Goal: Task Accomplishment & Management: Use online tool/utility

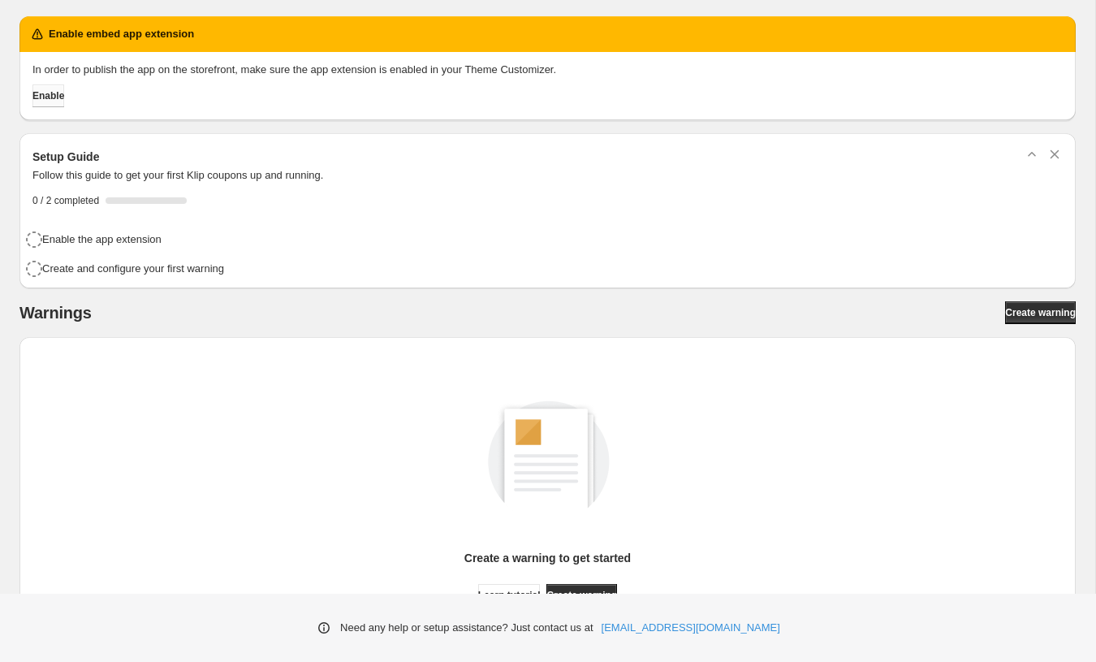
click at [64, 98] on span "Enable" at bounding box center [48, 95] width 32 height 13
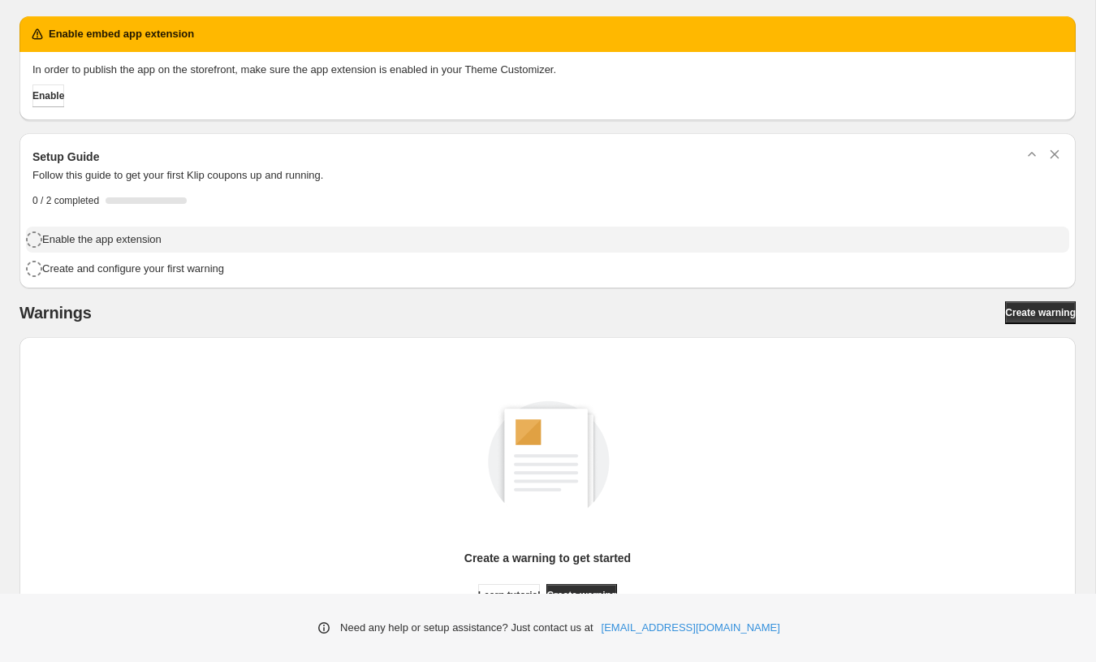
click at [82, 242] on h4 "Enable the app extension" at bounding box center [101, 239] width 119 height 16
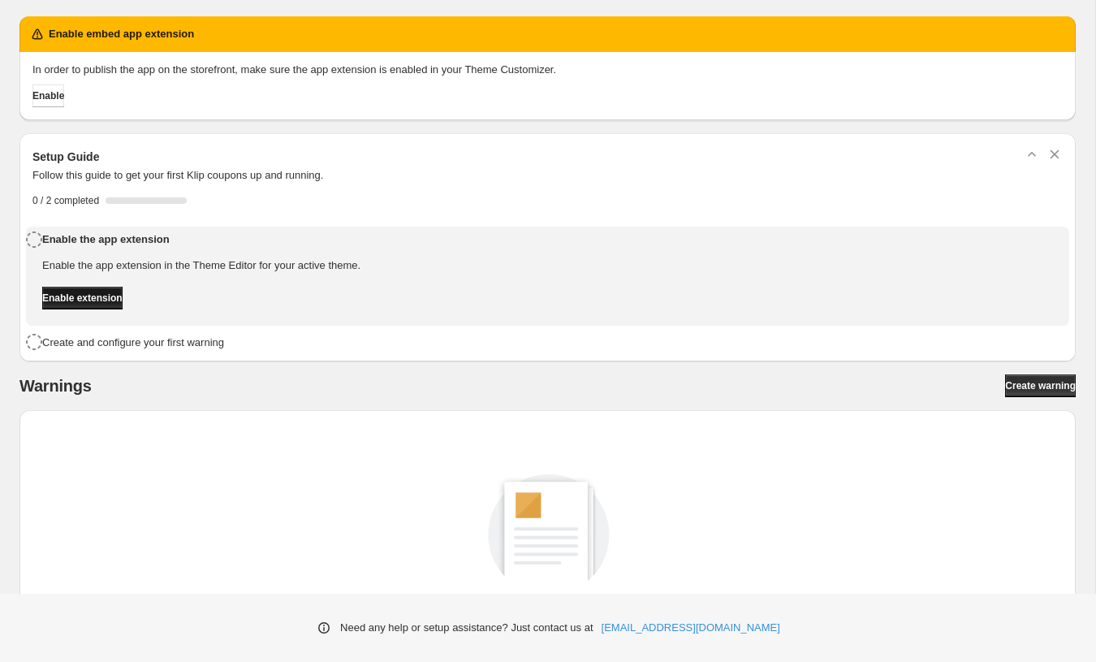
click at [110, 299] on span "Enable extension" at bounding box center [82, 298] width 80 height 13
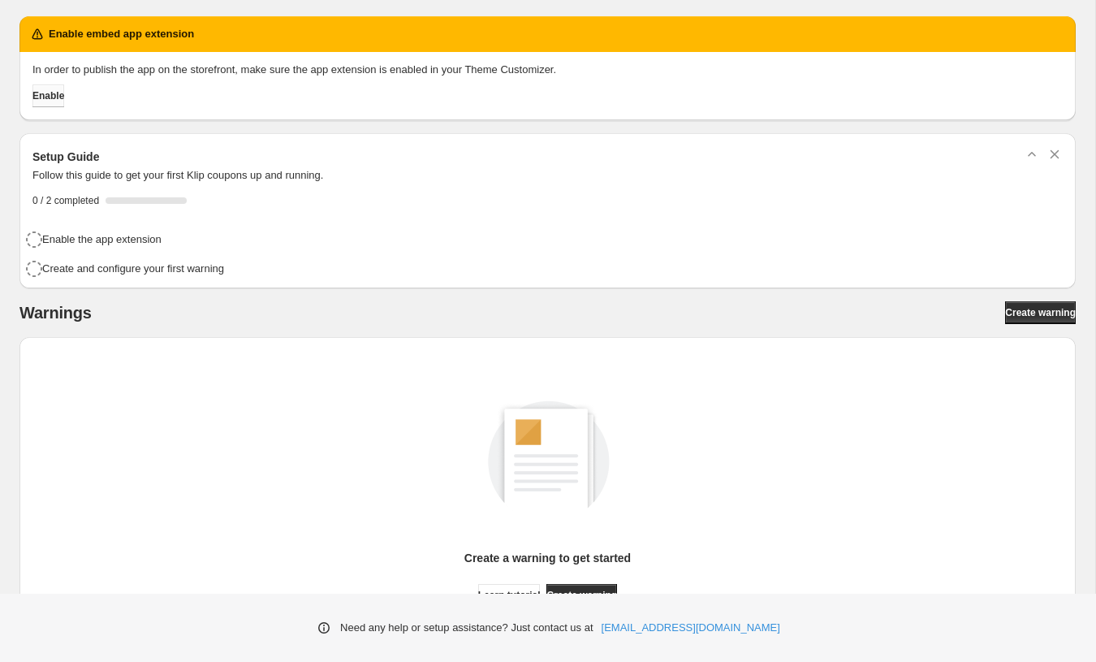
click at [61, 96] on span "Enable" at bounding box center [48, 95] width 32 height 13
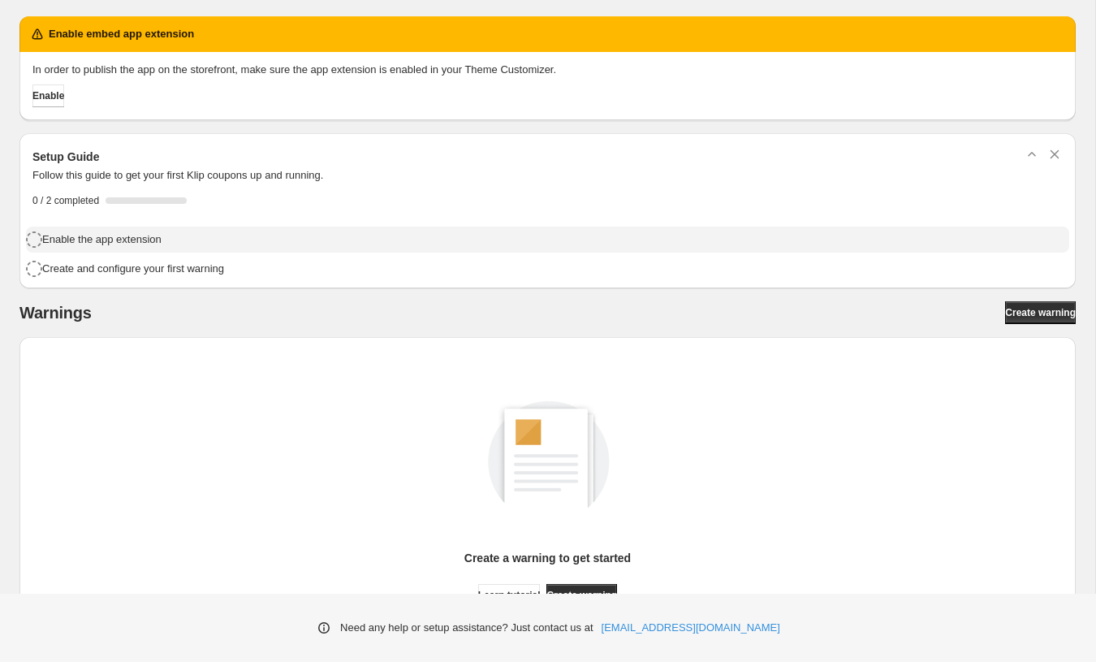
click at [63, 236] on h4 "Enable the app extension" at bounding box center [101, 239] width 119 height 16
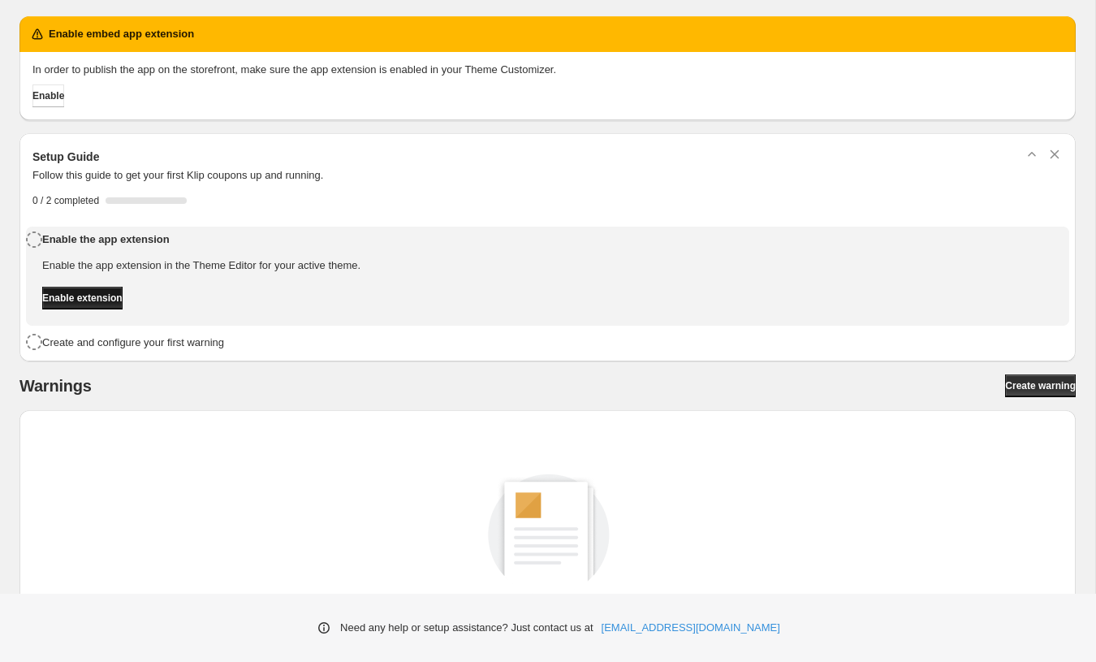
click at [89, 292] on span "Enable extension" at bounding box center [82, 298] width 80 height 13
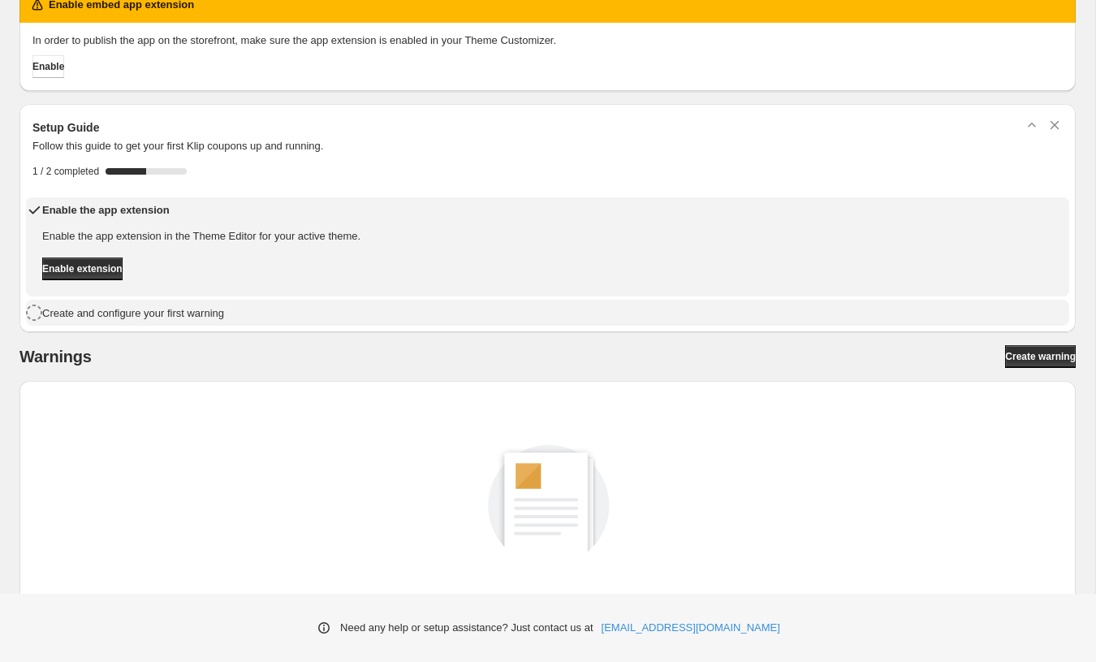
click at [42, 318] on icon "button" at bounding box center [34, 312] width 16 height 16
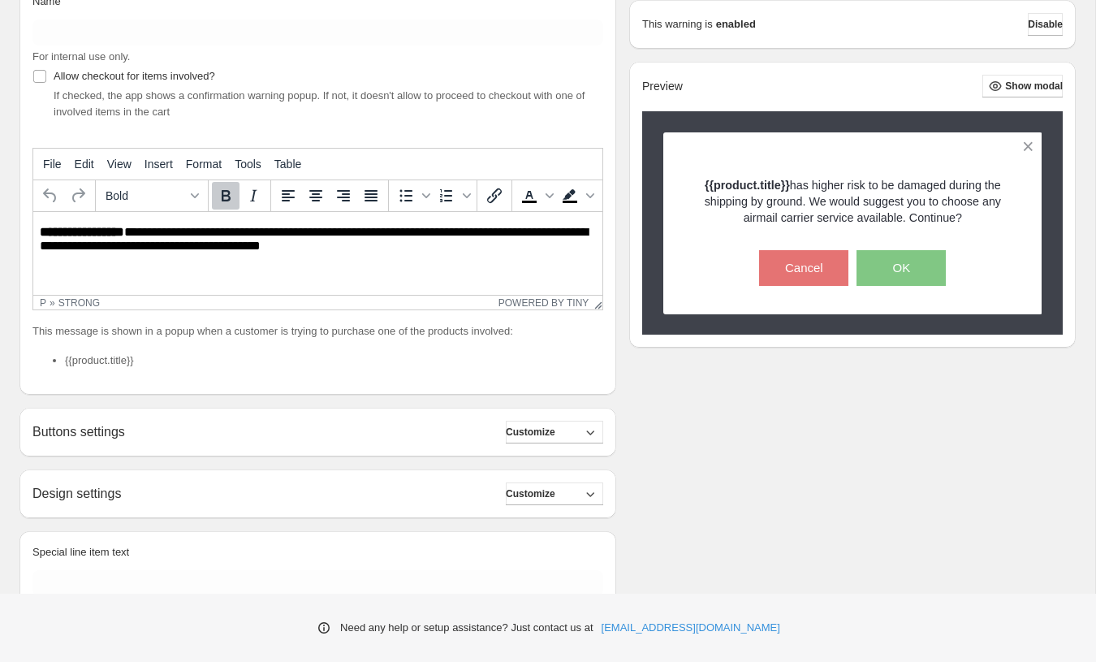
scroll to position [260, 0]
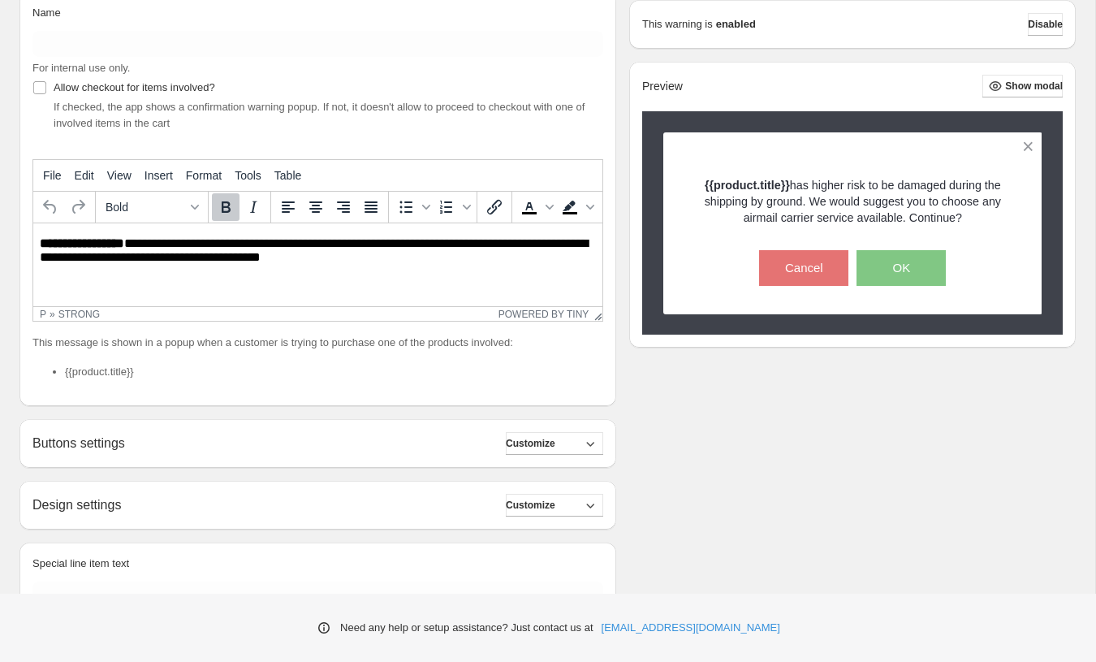
click at [298, 258] on p "**********" at bounding box center [318, 251] width 556 height 30
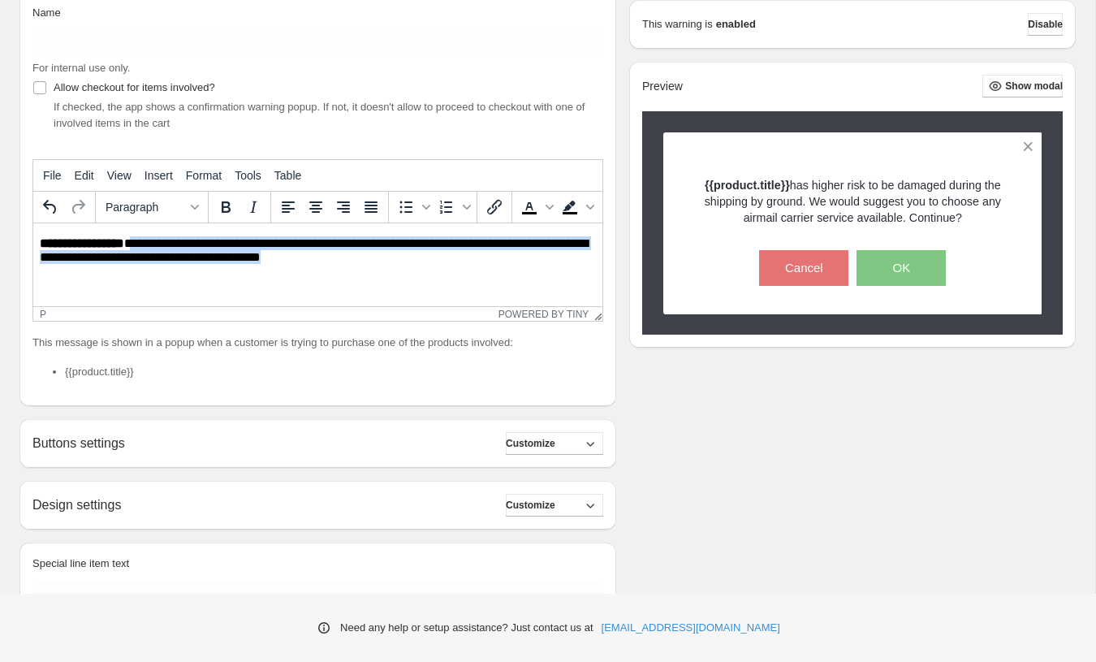
drag, startPoint x: 332, startPoint y: 261, endPoint x: 132, endPoint y: 244, distance: 201.3
click at [132, 244] on p "**********" at bounding box center [318, 251] width 556 height 30
drag, startPoint x: 348, startPoint y: 263, endPoint x: 132, endPoint y: 248, distance: 215.7
click at [132, 248] on p "**********" at bounding box center [318, 251] width 556 height 30
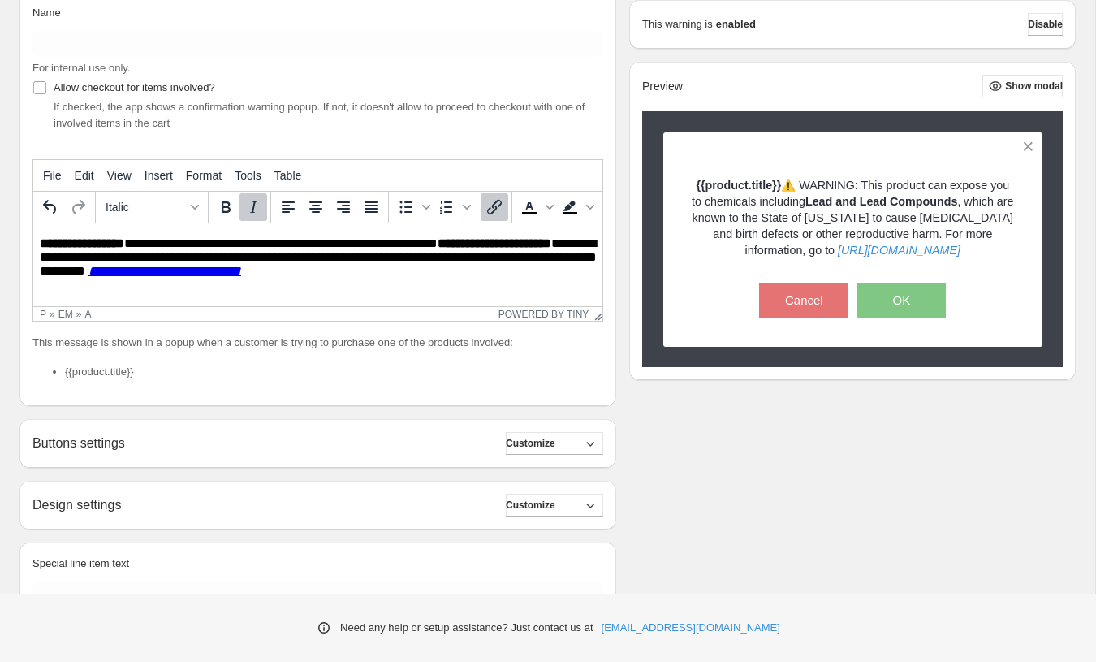
click at [632, 417] on div "**********" at bounding box center [547, 316] width 1056 height 648
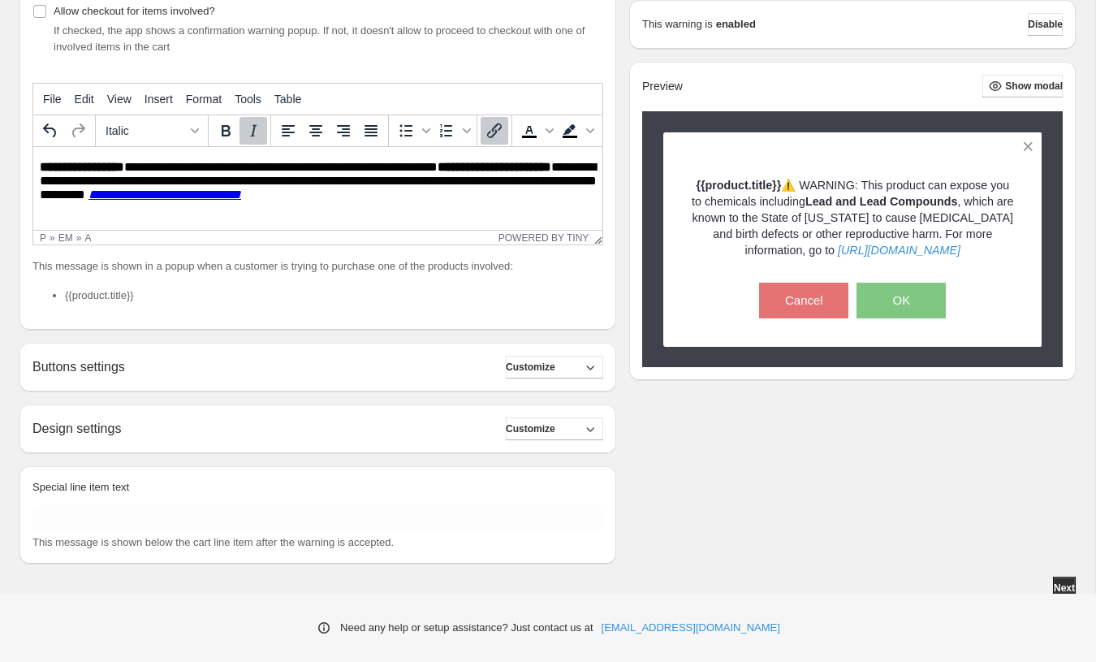
scroll to position [343, 0]
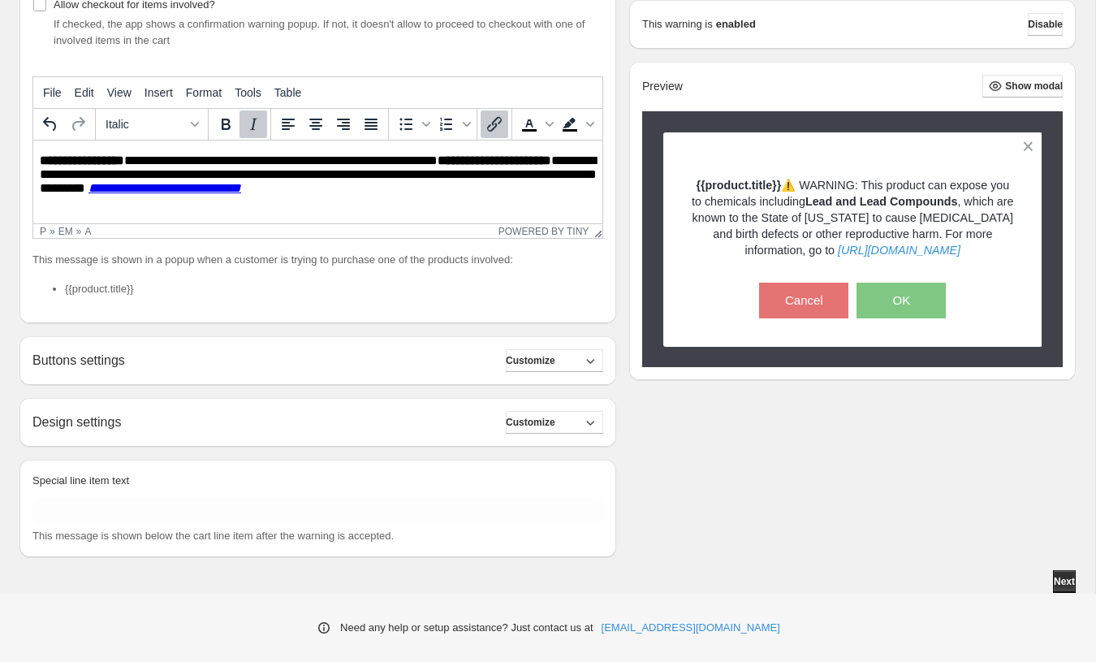
click at [496, 359] on div "Buttons settings Customize" at bounding box center [317, 360] width 571 height 23
click at [520, 359] on span "Customize" at bounding box center [531, 360] width 50 height 13
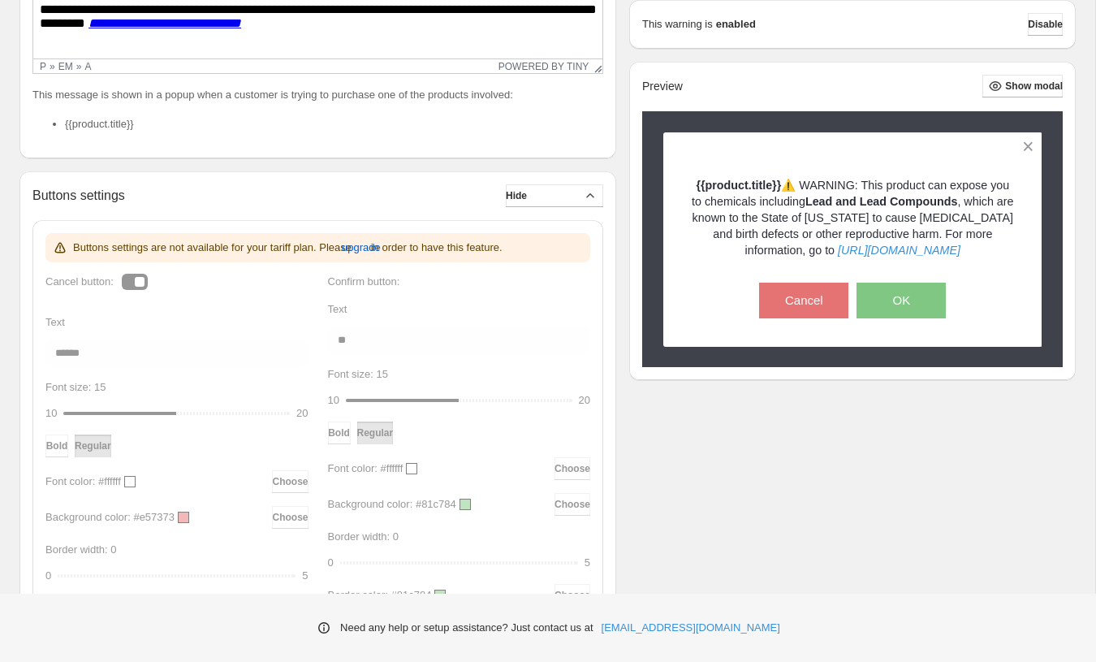
scroll to position [512, 0]
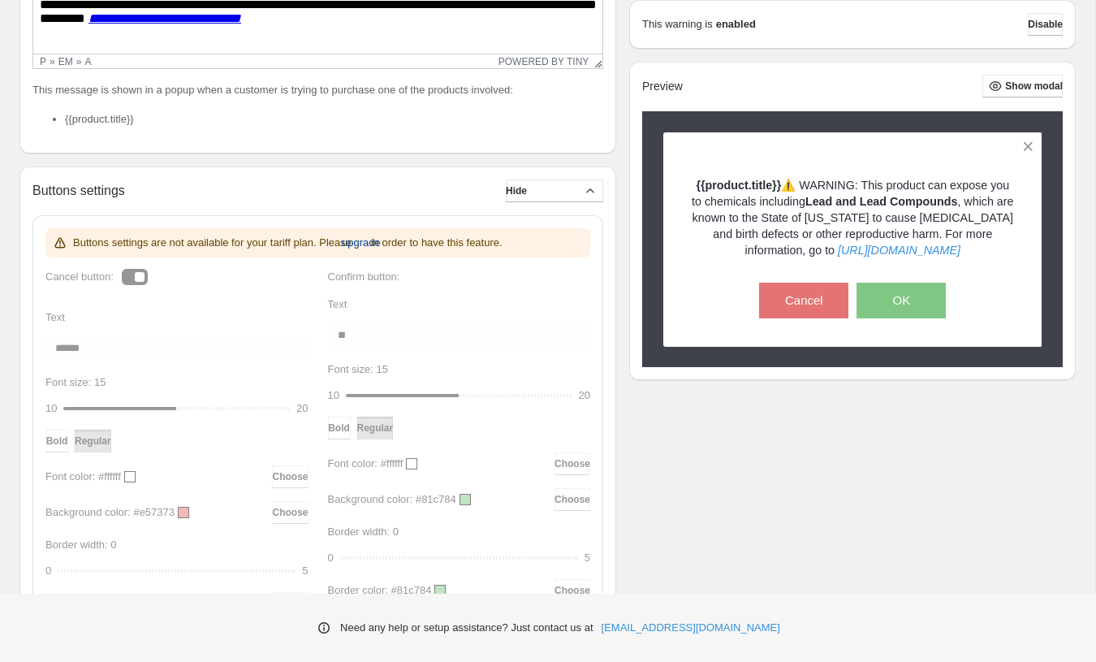
click at [381, 247] on span "upgrade" at bounding box center [361, 243] width 39 height 16
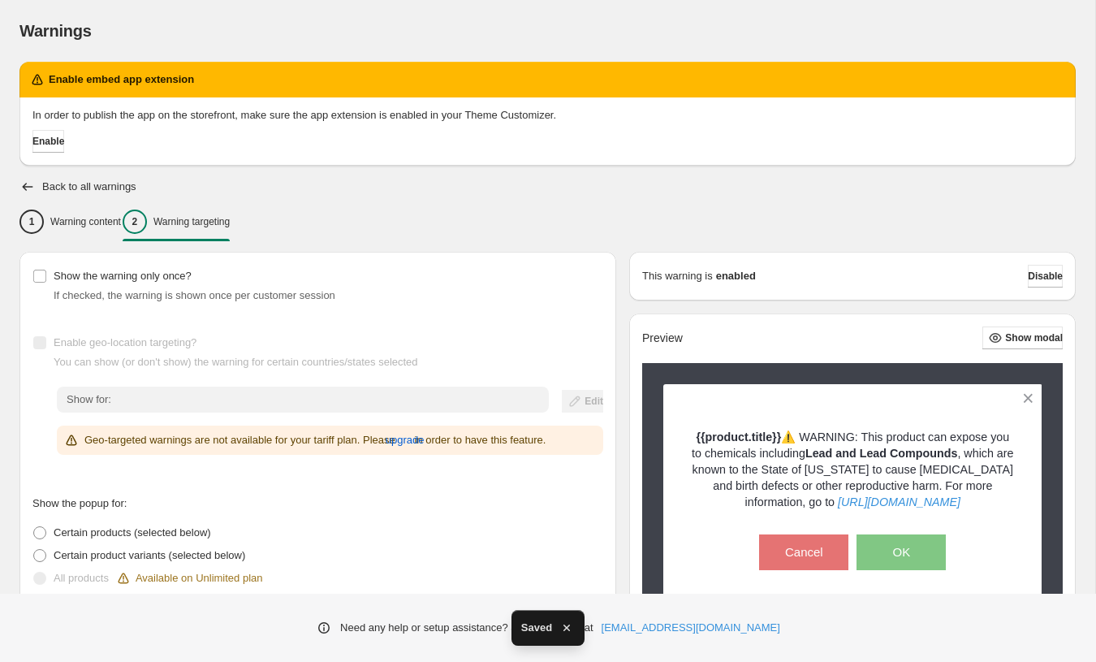
scroll to position [287, 0]
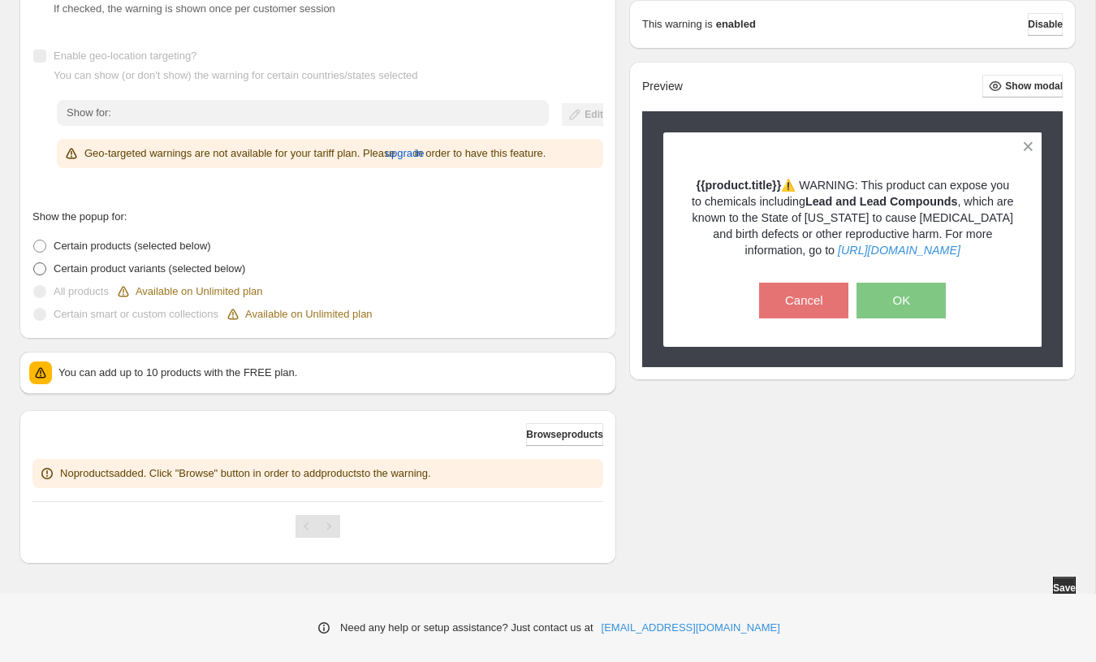
click at [41, 270] on span at bounding box center [39, 268] width 13 height 13
click at [40, 248] on span at bounding box center [39, 246] width 13 height 13
click at [425, 154] on span "upgrade" at bounding box center [405, 153] width 39 height 16
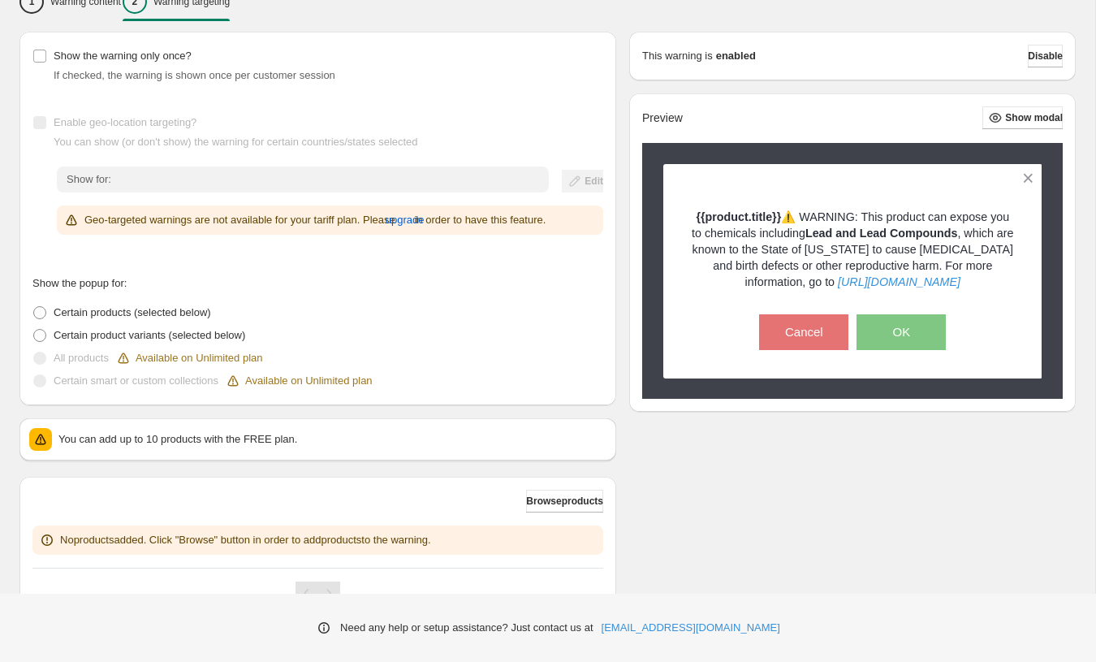
scroll to position [293, 0]
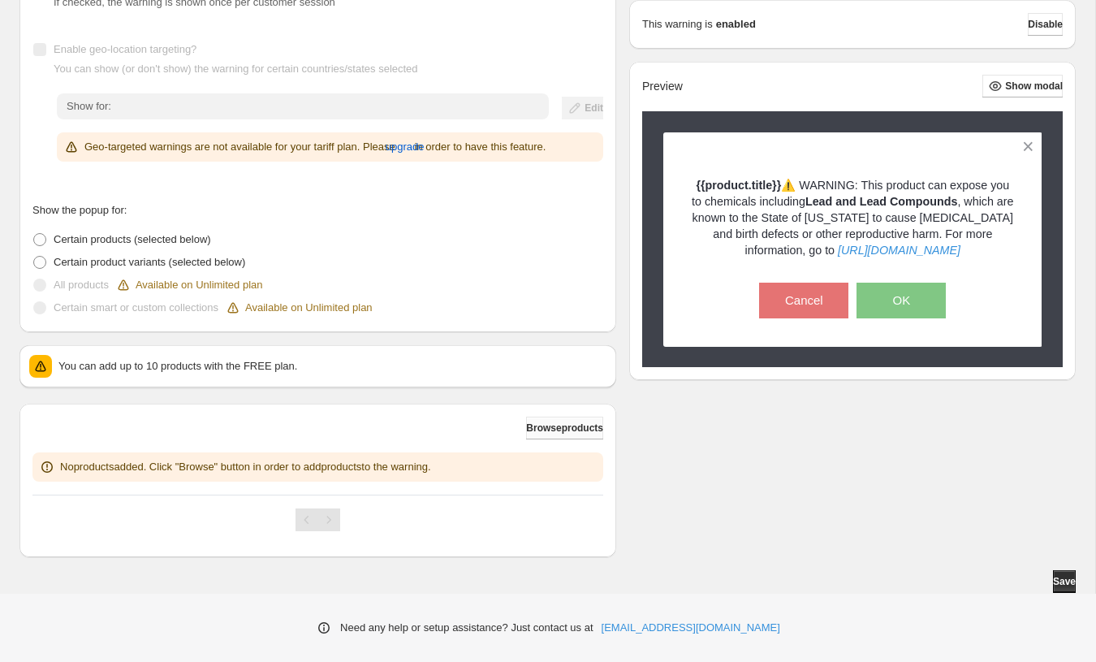
click at [531, 426] on span "Browse products" at bounding box center [564, 427] width 77 height 13
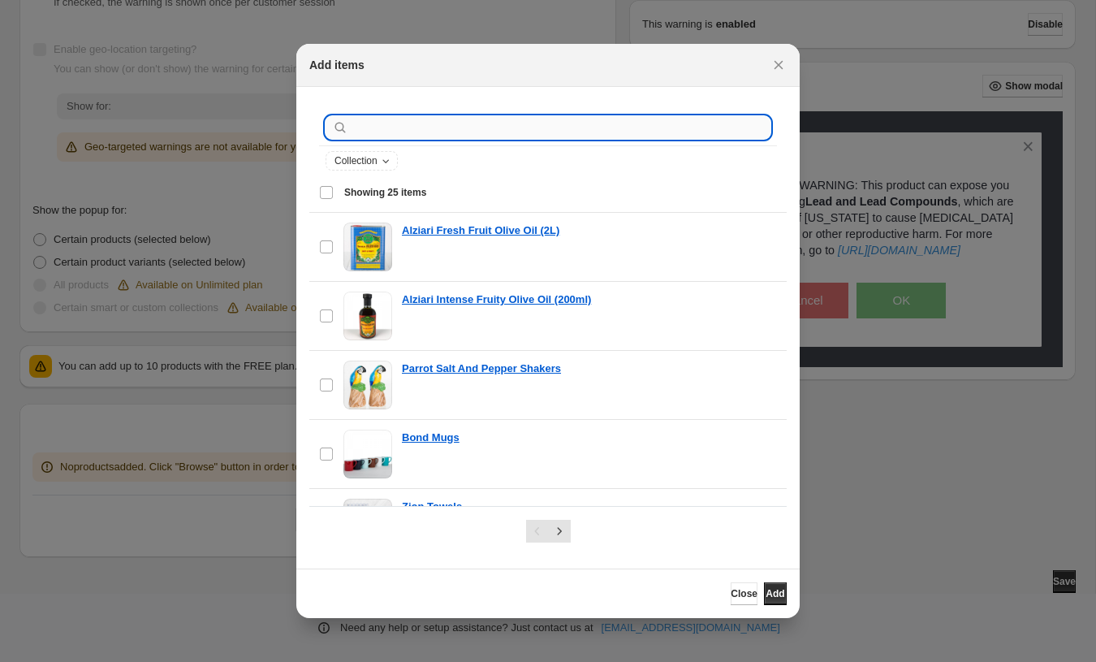
click at [418, 136] on input ":r3a:" at bounding box center [561, 127] width 419 height 23
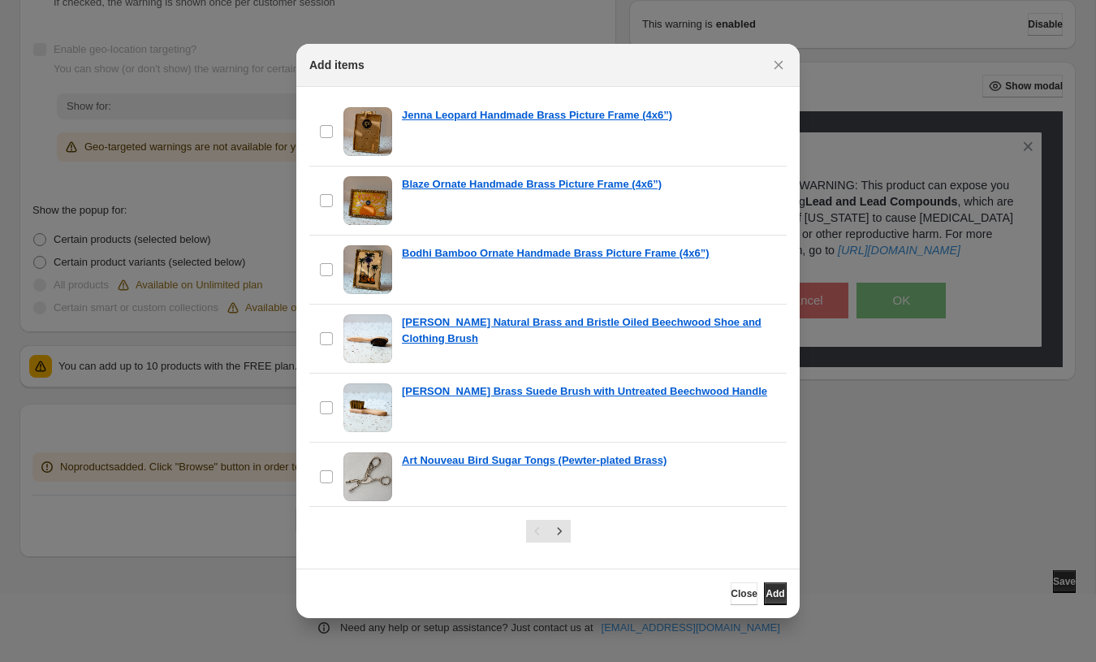
scroll to position [1399, 0]
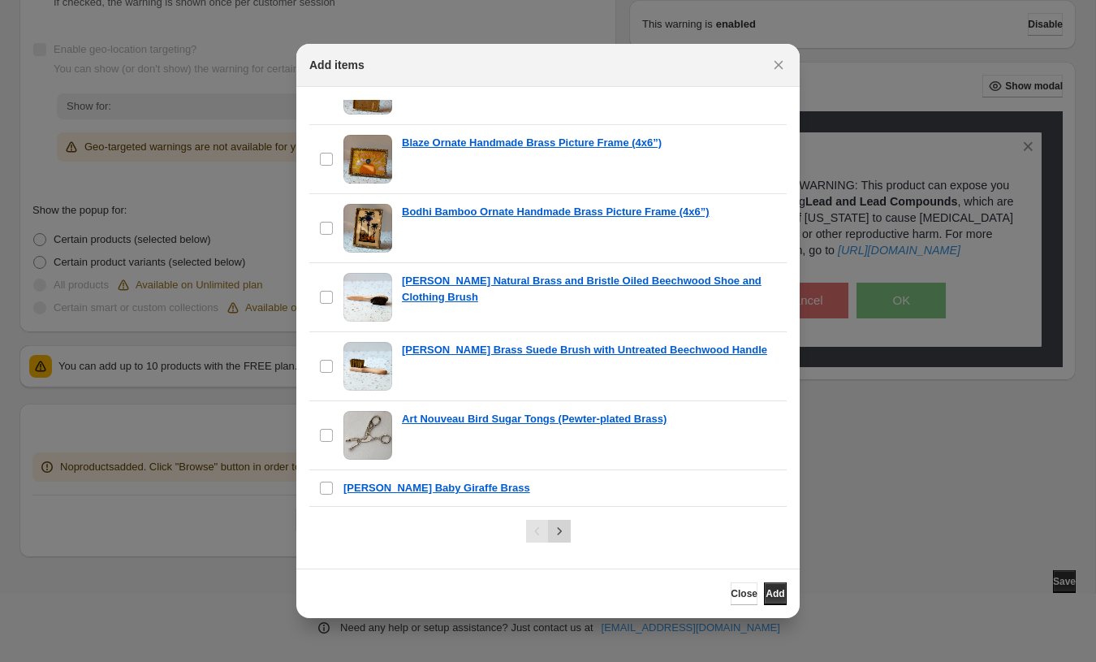
type input "*****"
click at [559, 524] on icon "Next" at bounding box center [559, 531] width 16 height 16
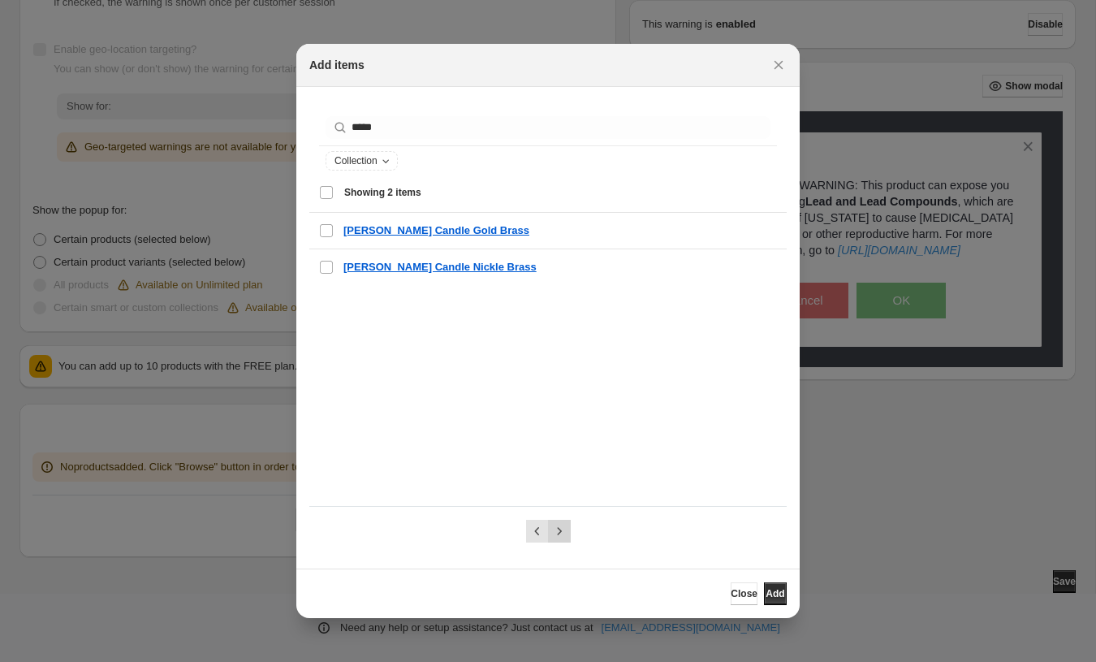
scroll to position [0, 0]
click at [532, 529] on icon "Previous" at bounding box center [537, 531] width 16 height 16
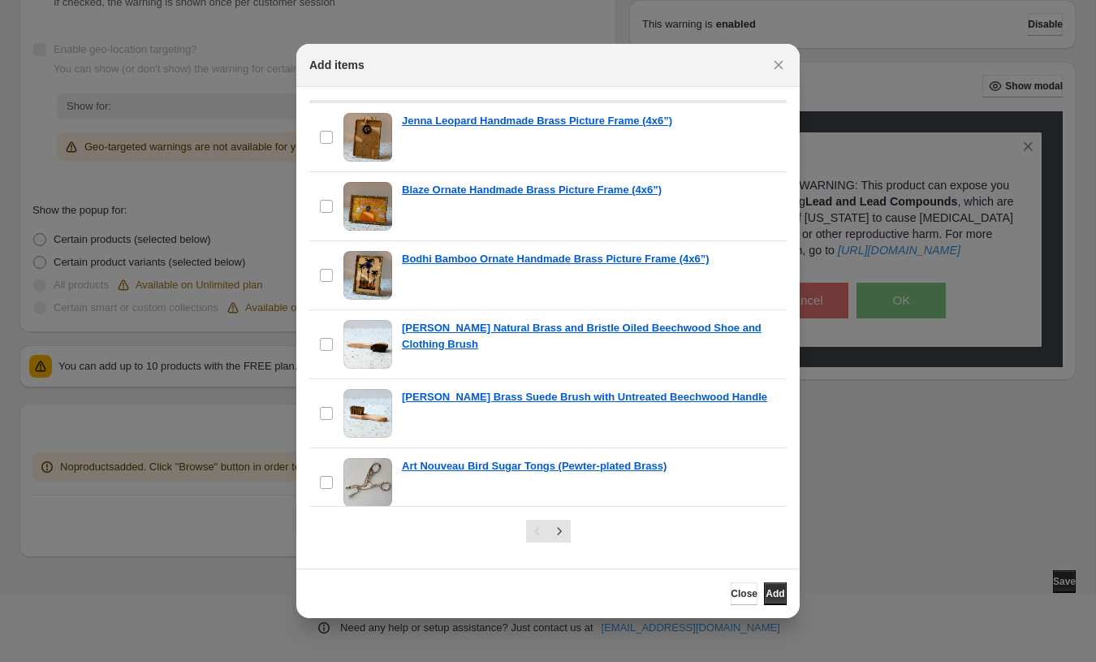
scroll to position [1399, 0]
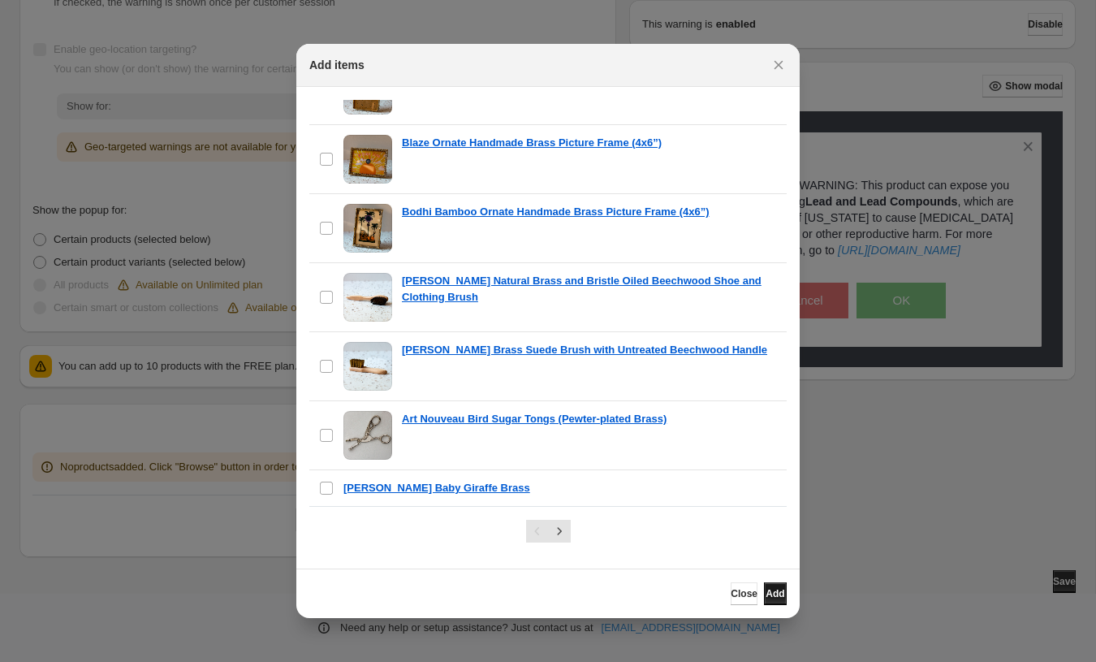
click at [770, 591] on span "Add" at bounding box center [775, 593] width 19 height 13
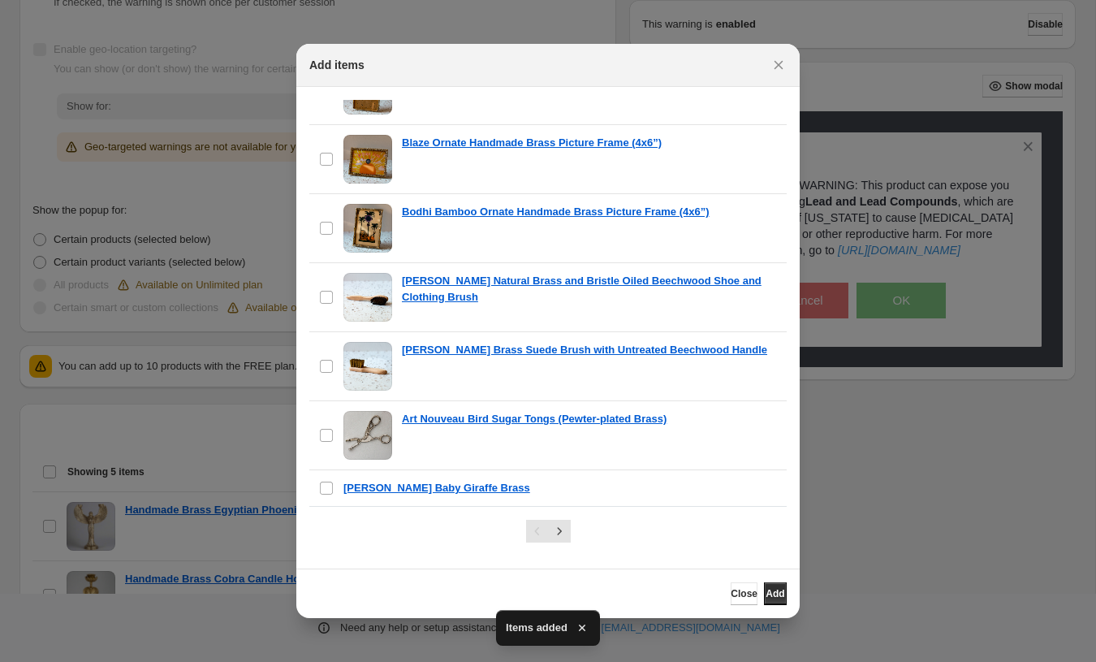
click at [849, 491] on div at bounding box center [548, 331] width 1096 height 662
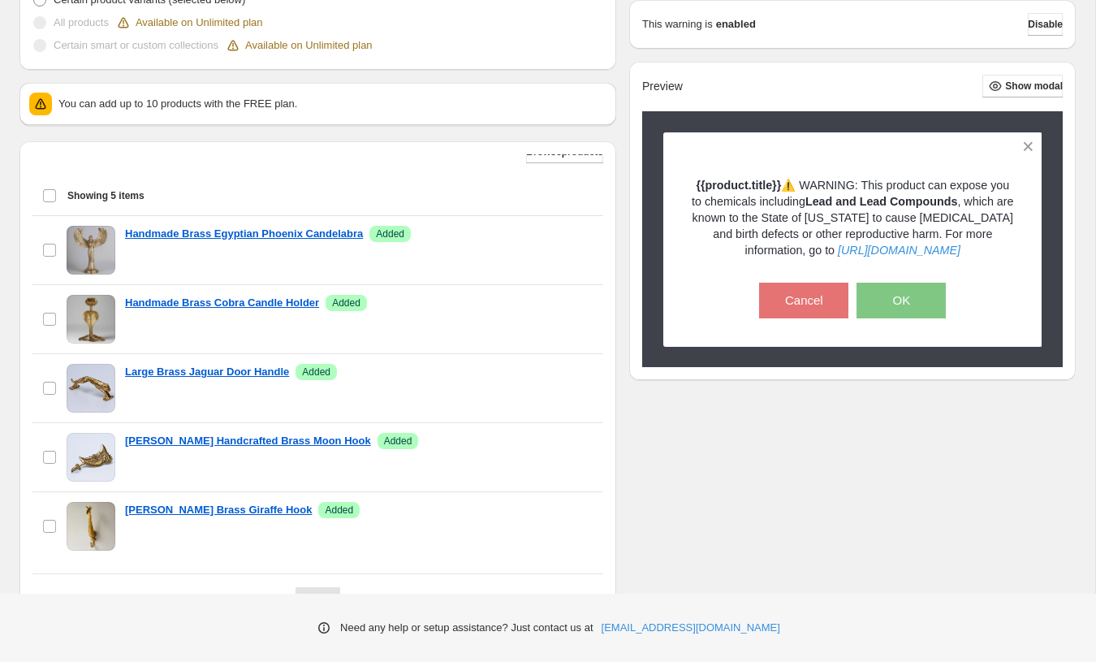
scroll to position [0, 0]
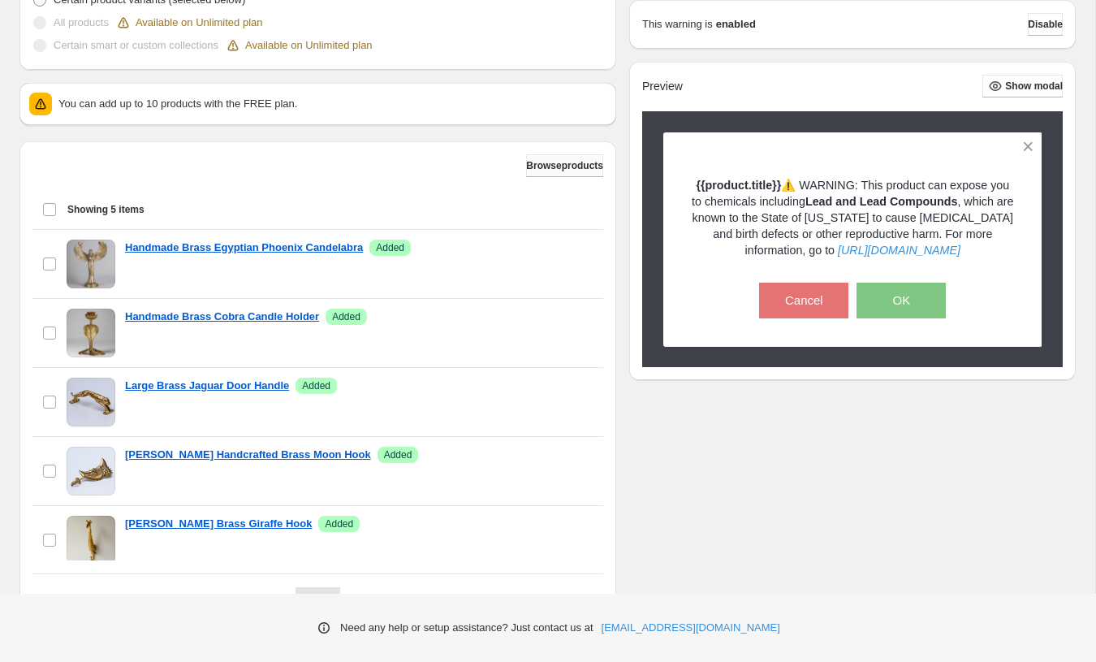
click at [541, 172] on span "Browse products" at bounding box center [564, 165] width 77 height 13
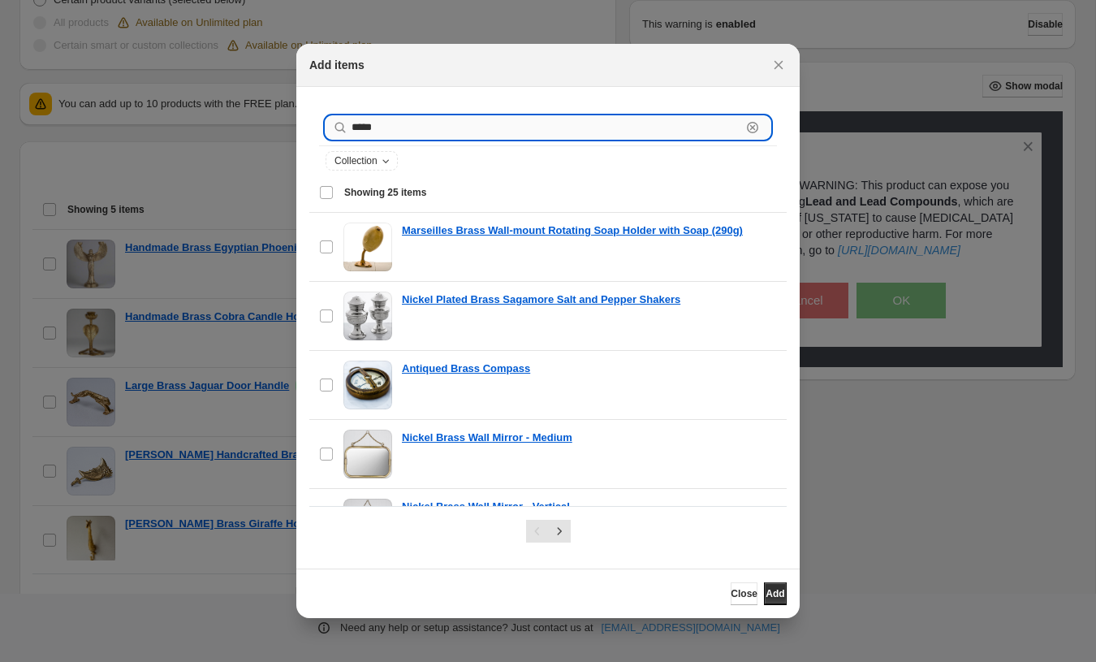
click at [408, 130] on input "*****" at bounding box center [547, 127] width 390 height 23
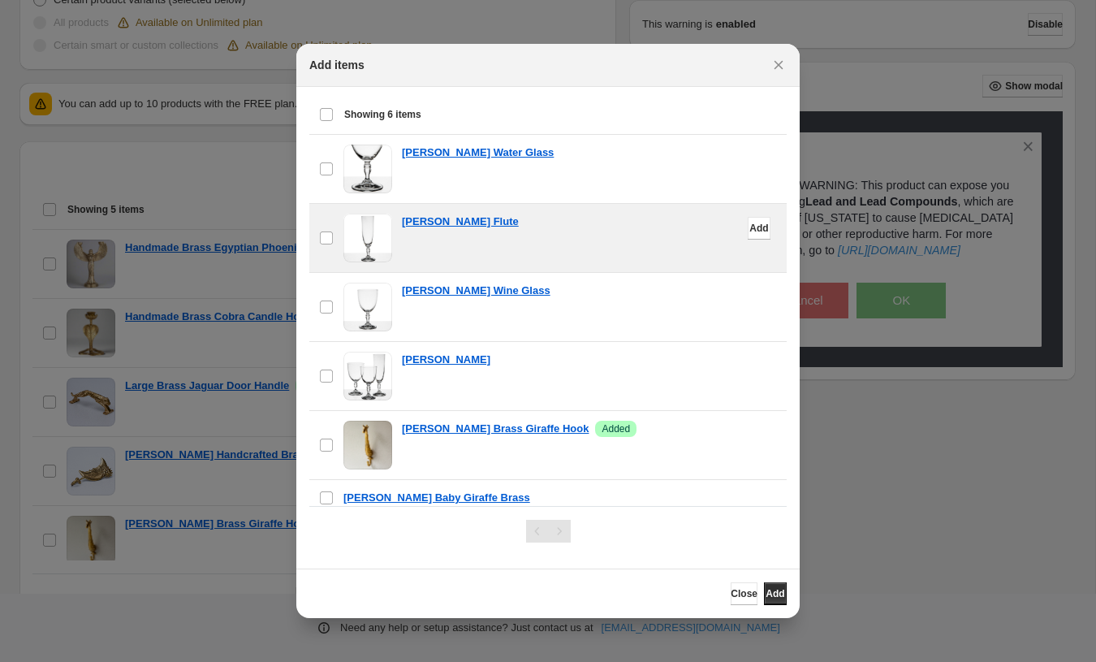
scroll to position [88, 0]
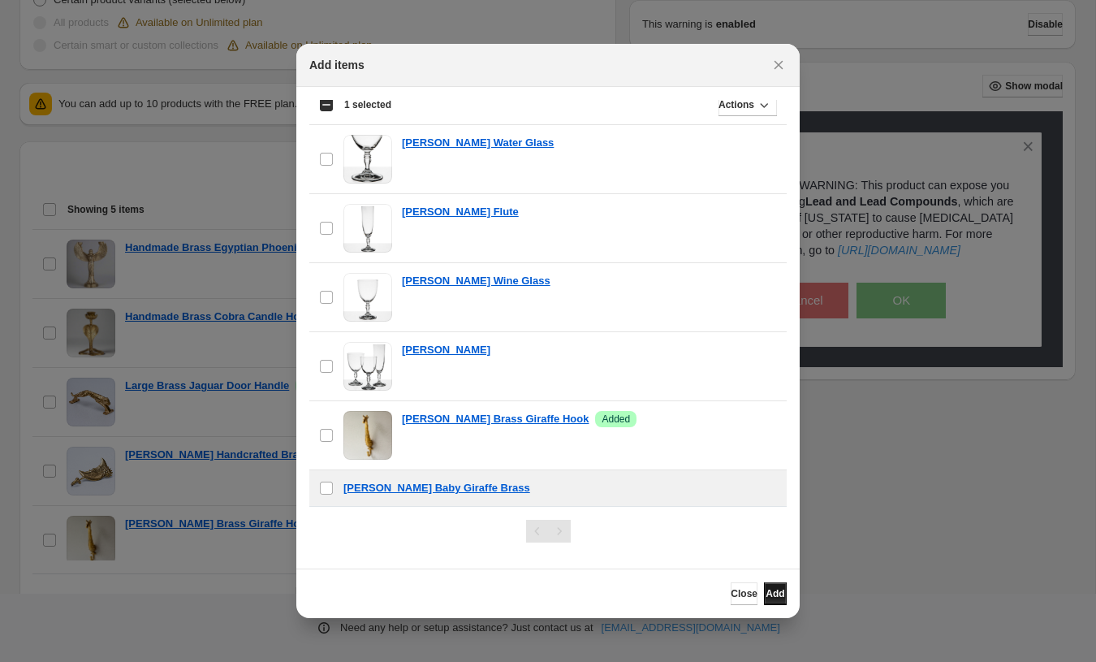
click at [767, 592] on span "Add" at bounding box center [775, 593] width 19 height 13
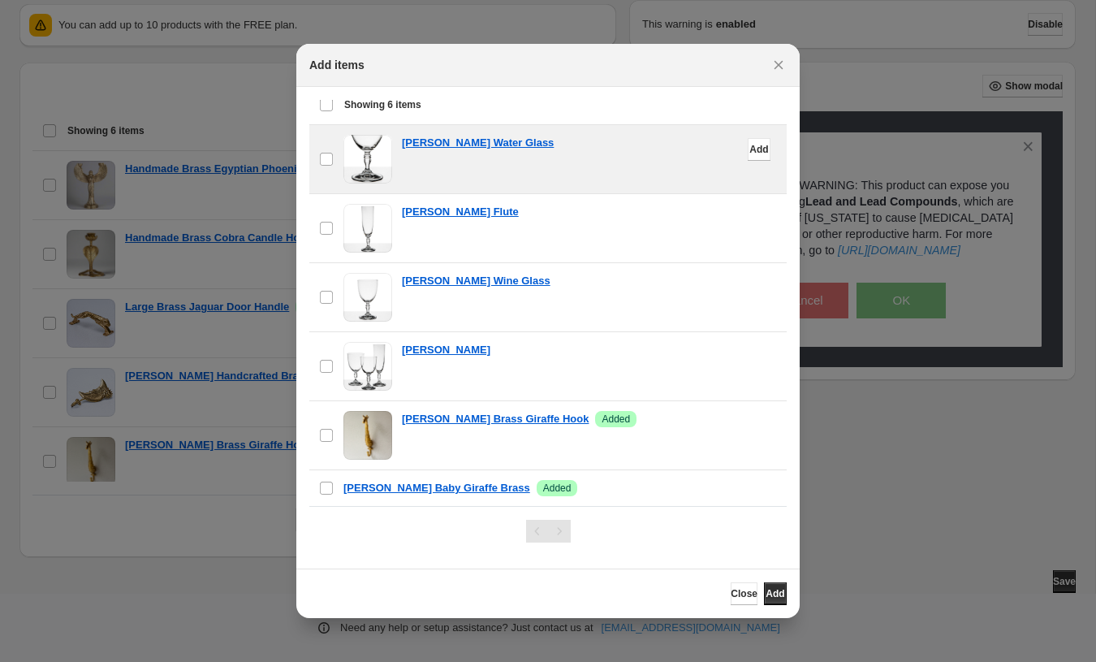
scroll to position [0, 0]
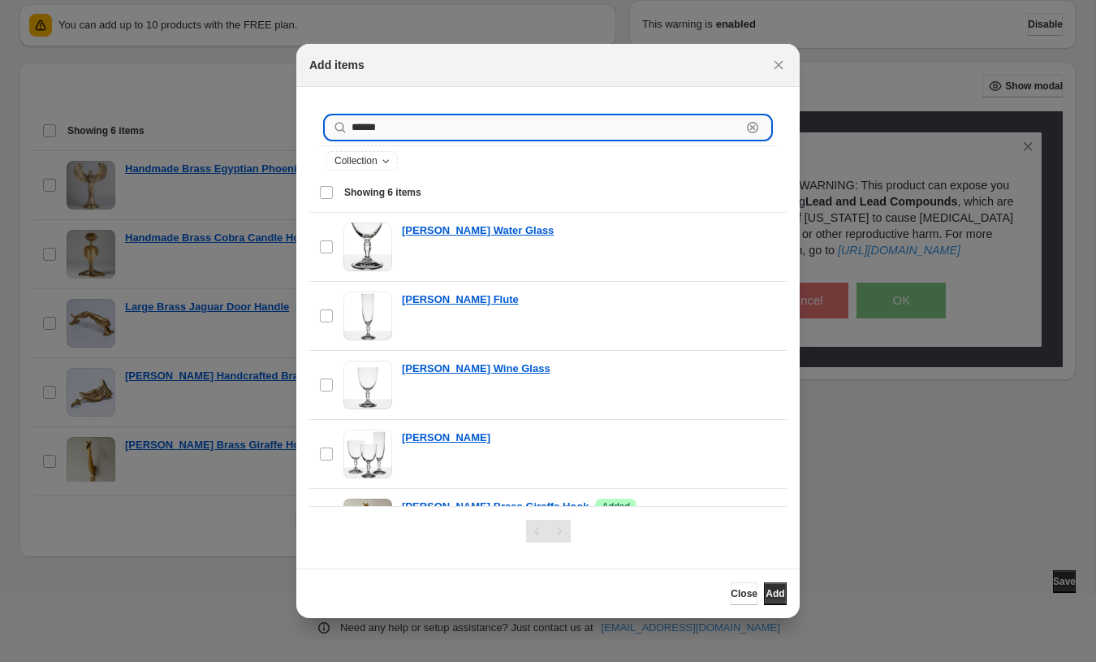
click at [399, 132] on input "******" at bounding box center [547, 127] width 390 height 23
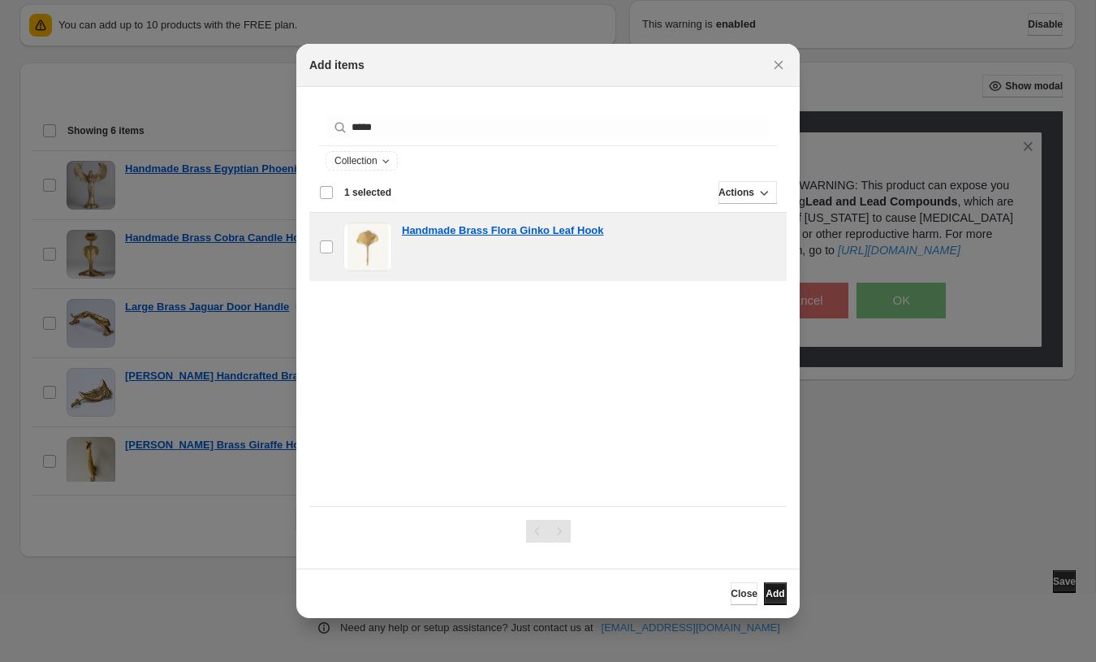
click at [766, 597] on span "Add" at bounding box center [775, 593] width 19 height 13
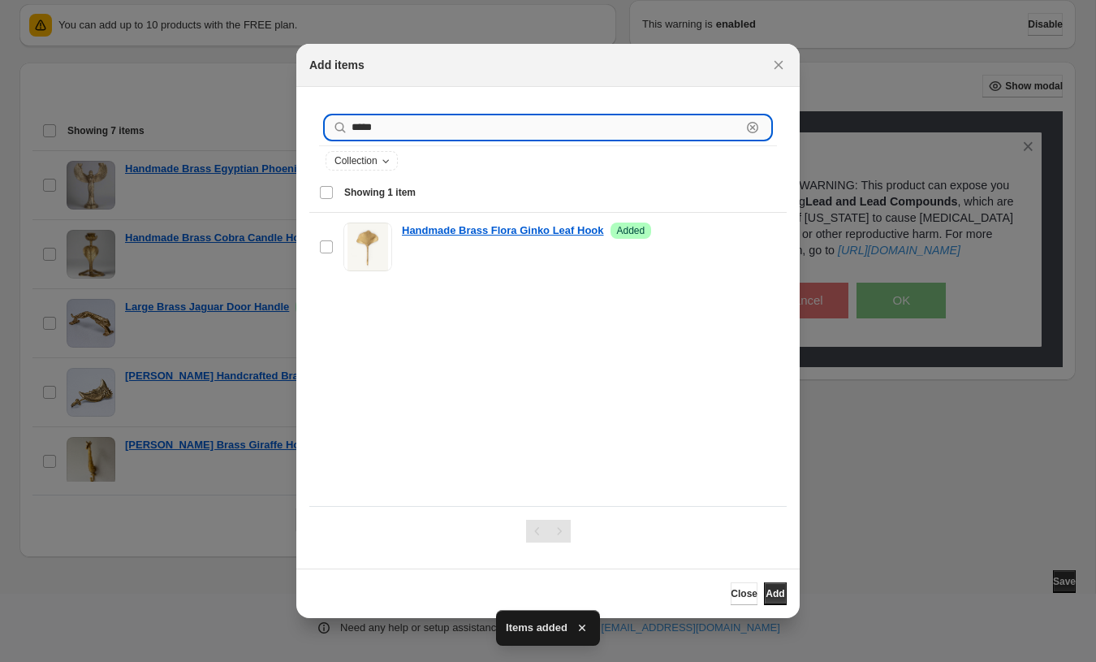
click at [383, 132] on input "*****" at bounding box center [547, 127] width 390 height 23
type input "**********"
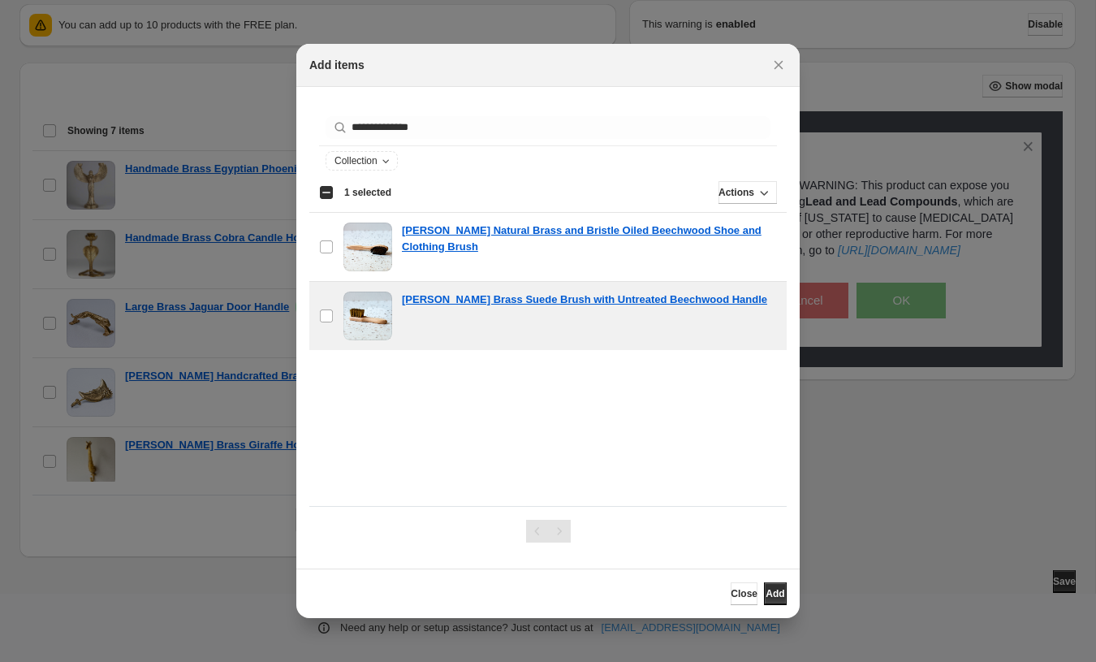
click at [780, 607] on div "Close Add" at bounding box center [547, 593] width 503 height 50
click at [770, 594] on span "Add" at bounding box center [775, 593] width 19 height 13
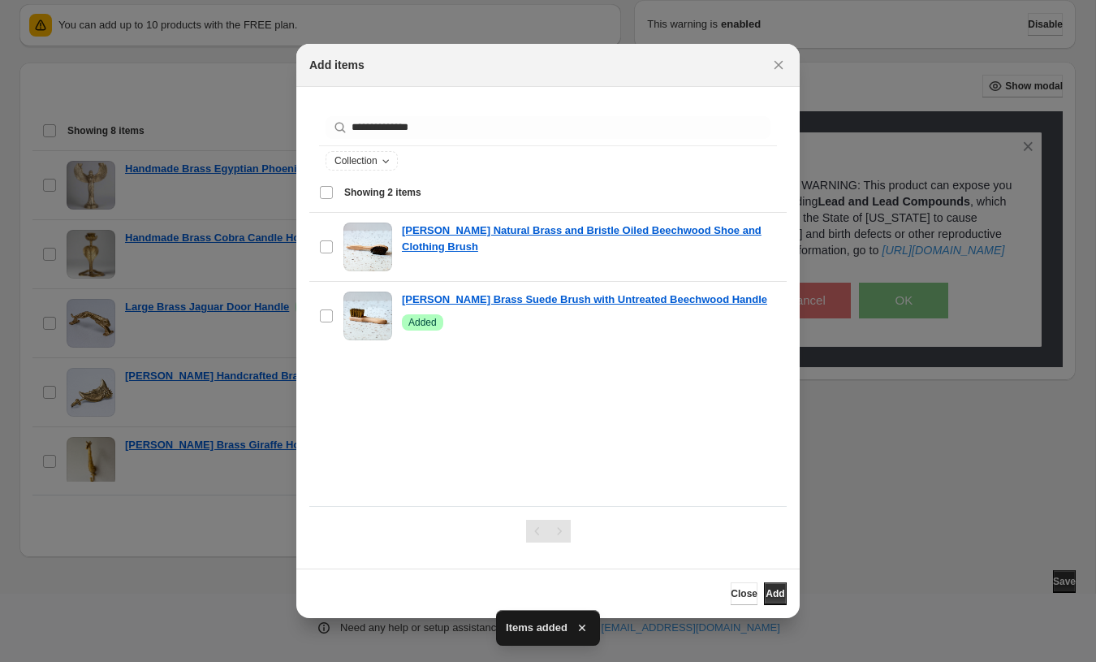
scroll to position [634, 0]
click at [767, 589] on span "Add" at bounding box center [775, 593] width 19 height 13
click at [780, 66] on icon "Close" at bounding box center [779, 65] width 9 height 9
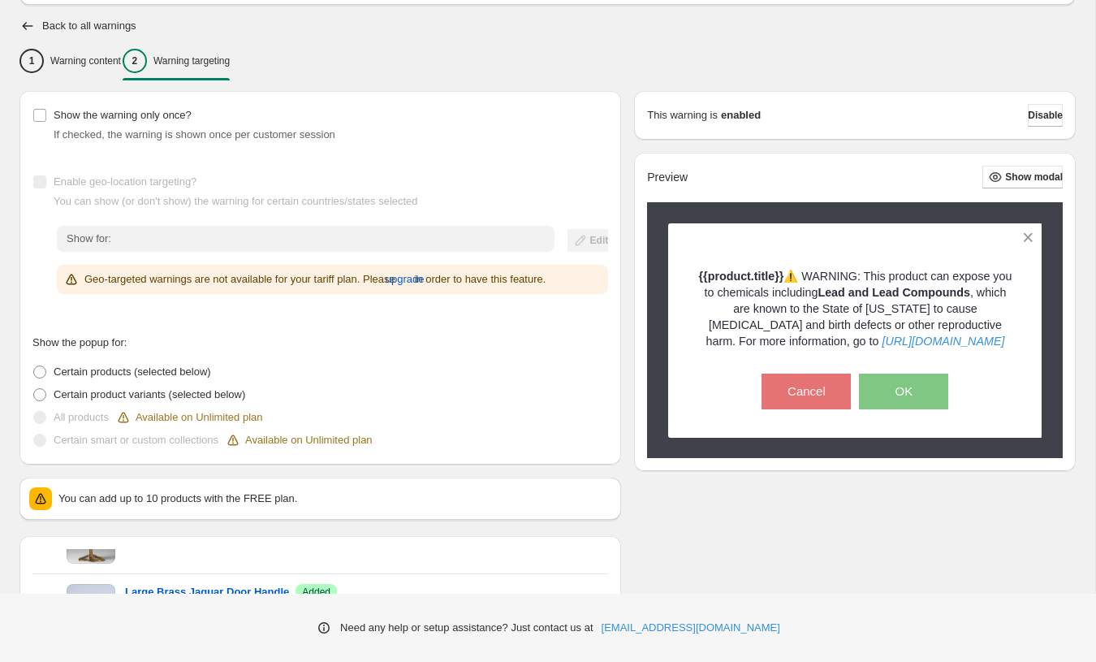
scroll to position [0, 0]
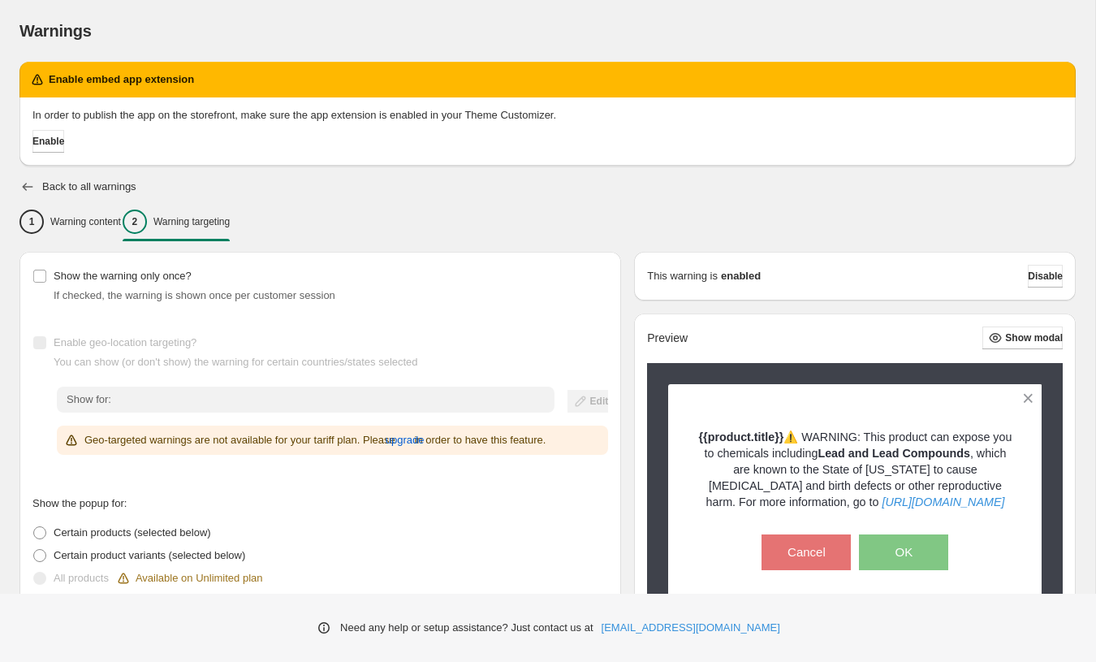
click at [22, 190] on icon "button" at bounding box center [27, 187] width 16 height 16
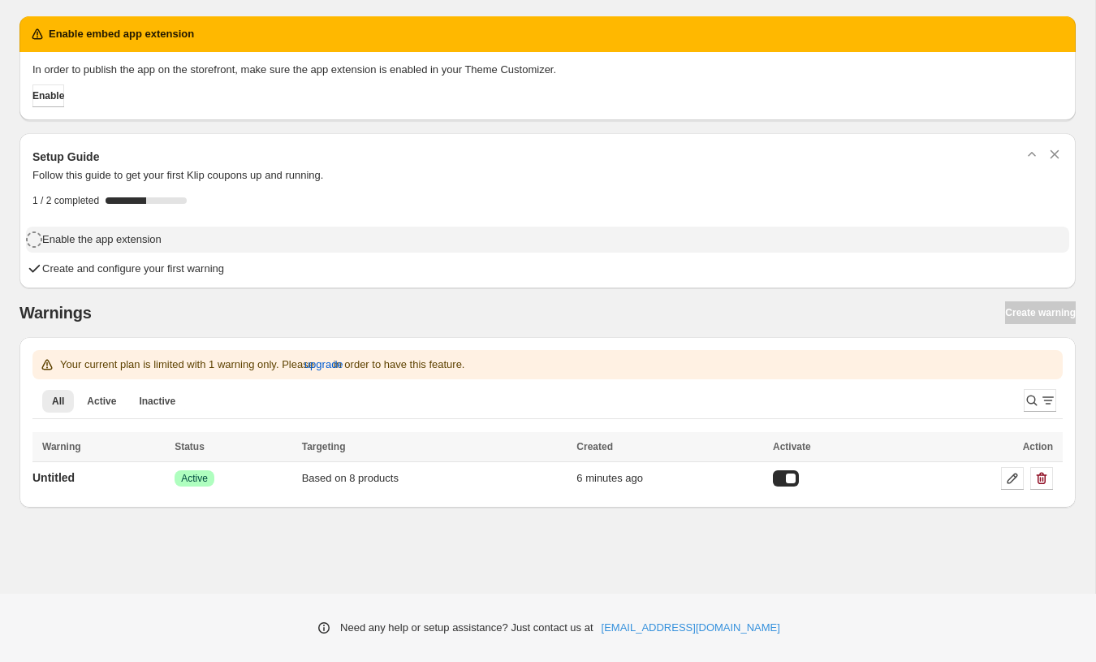
click at [161, 235] on h4 "Enable the app extension" at bounding box center [101, 239] width 119 height 16
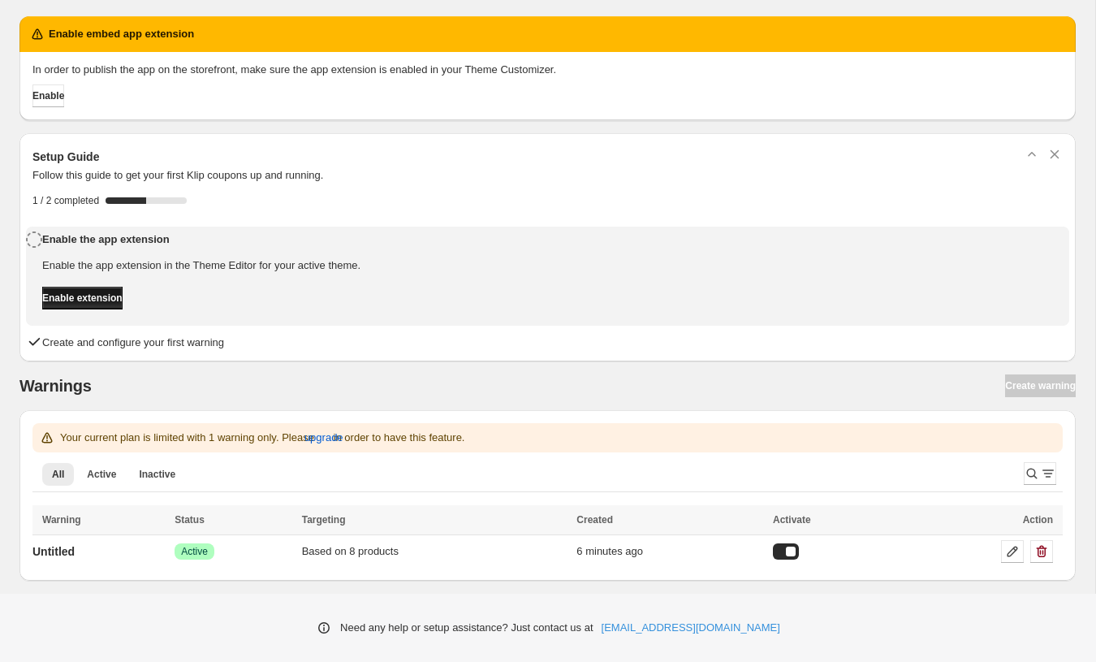
click at [119, 295] on span "Enable extension" at bounding box center [82, 298] width 80 height 13
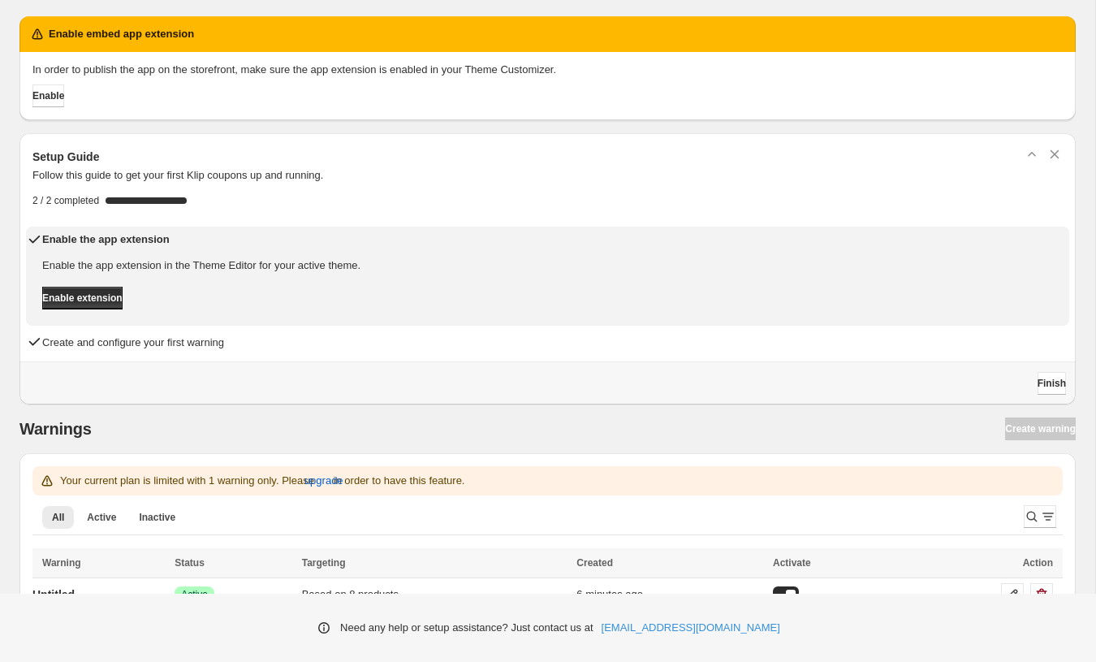
scroll to position [37, 0]
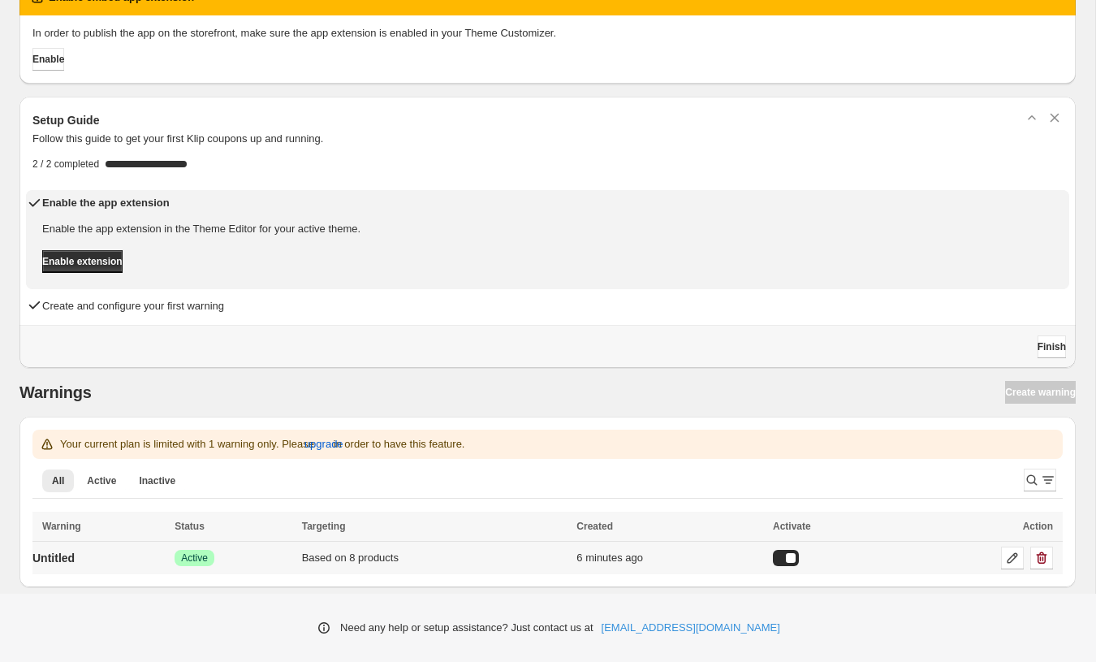
click at [131, 554] on td "Untitled" at bounding box center [100, 558] width 137 height 33
click at [59, 561] on p "Untitled" at bounding box center [53, 558] width 42 height 16
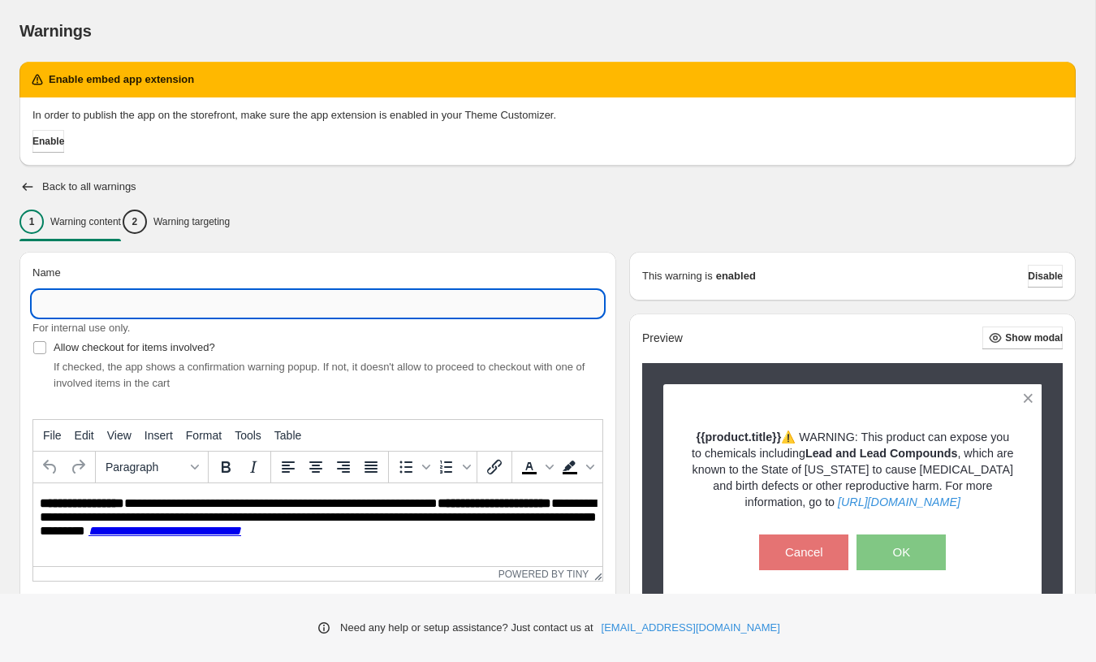
click at [83, 298] on input "Name" at bounding box center [317, 304] width 571 height 26
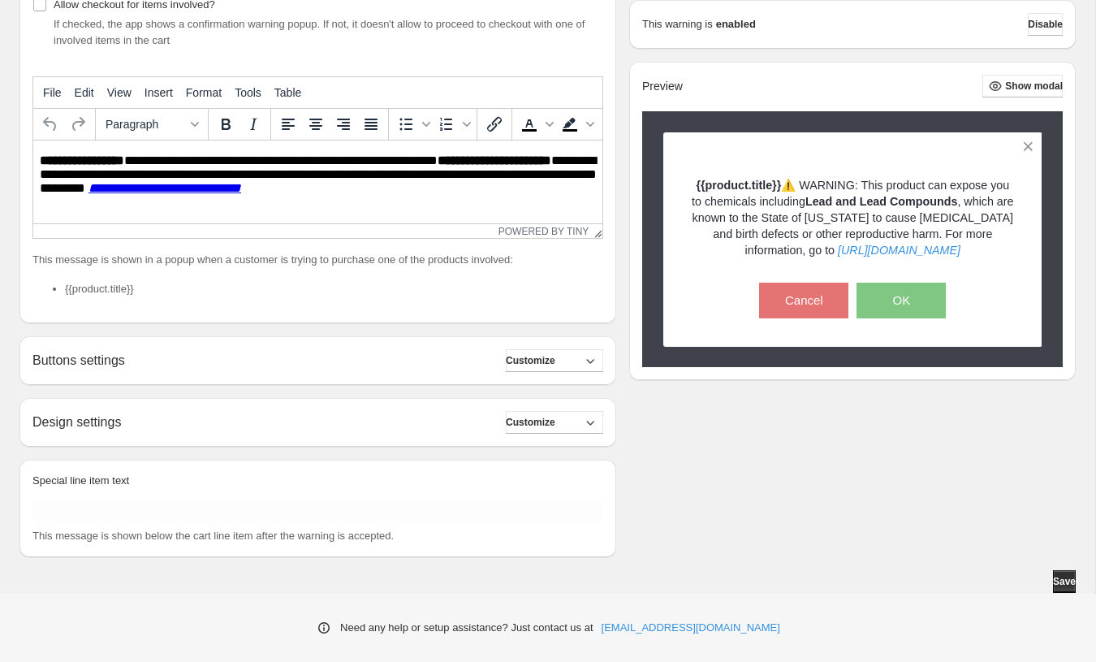
scroll to position [341, 0]
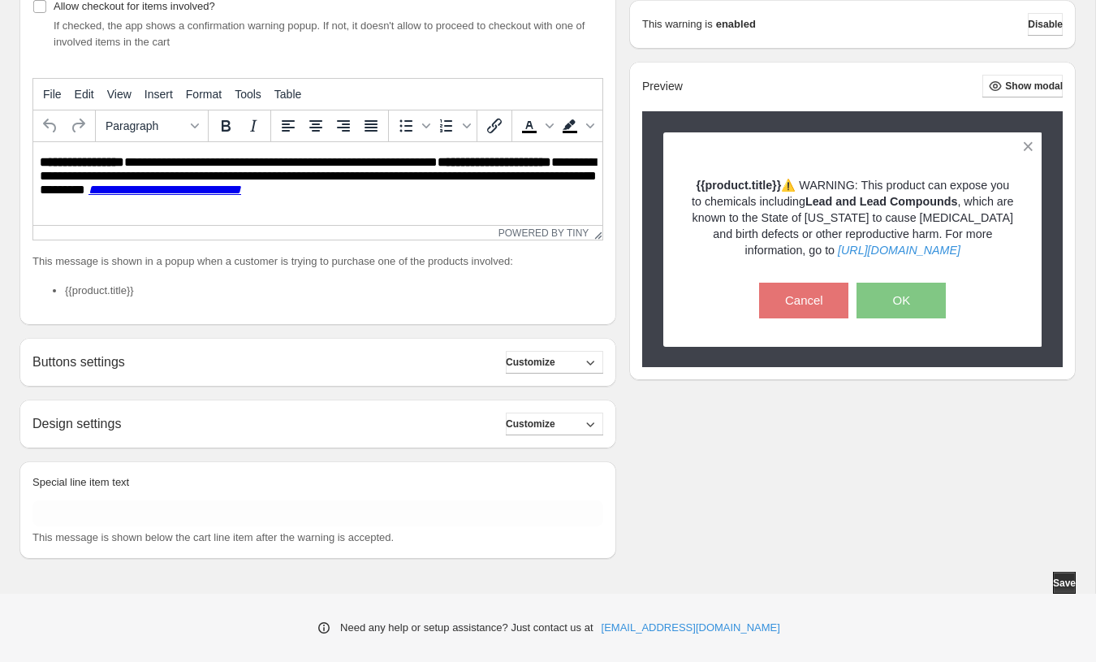
type input "**********"
click at [419, 423] on div "Design settings Customize" at bounding box center [317, 423] width 571 height 23
click at [594, 422] on icon "button" at bounding box center [590, 424] width 16 height 16
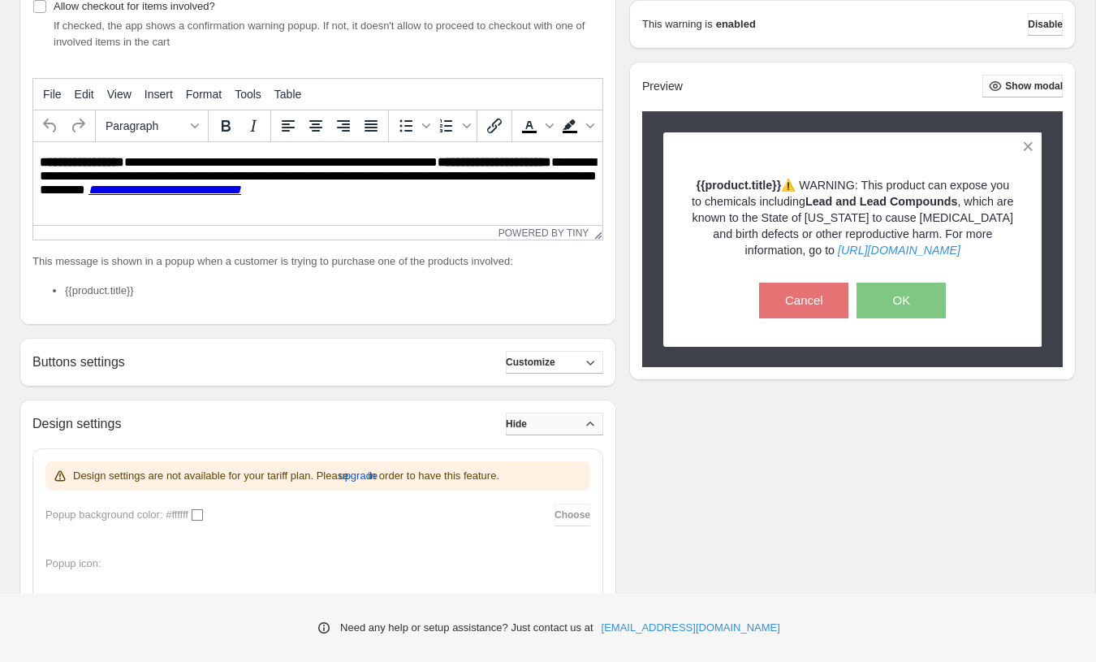
click at [657, 449] on div "**********" at bounding box center [547, 370] width 1056 height 919
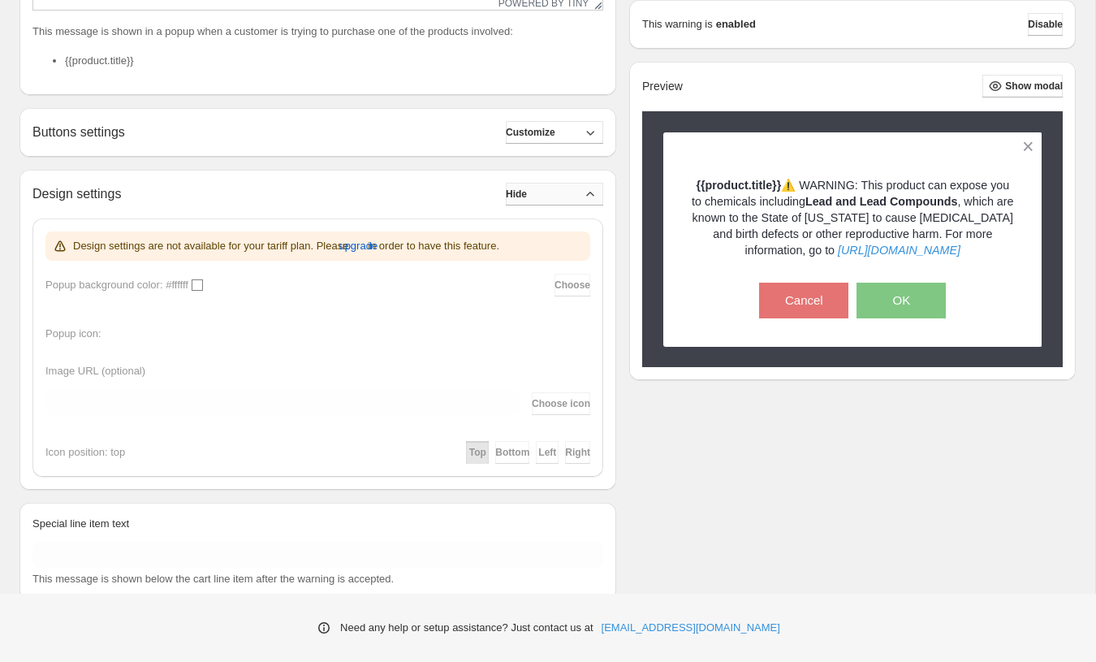
scroll to position [614, 0]
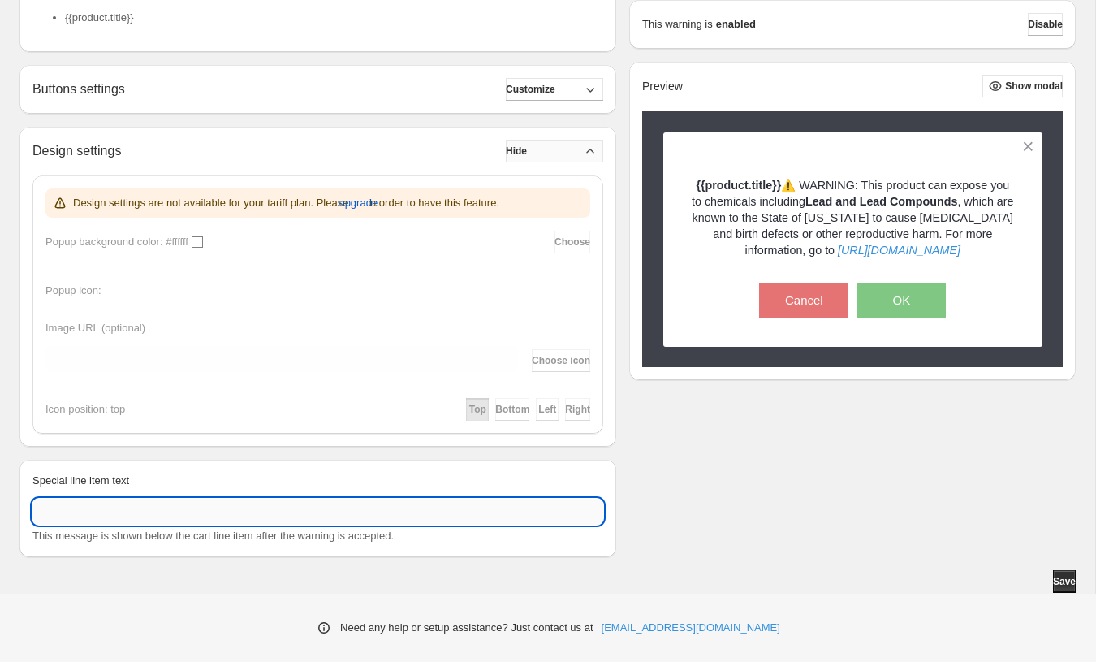
click at [146, 512] on input "Special line item text" at bounding box center [317, 512] width 571 height 26
click at [1032, 581] on div "Save" at bounding box center [547, 581] width 1056 height 23
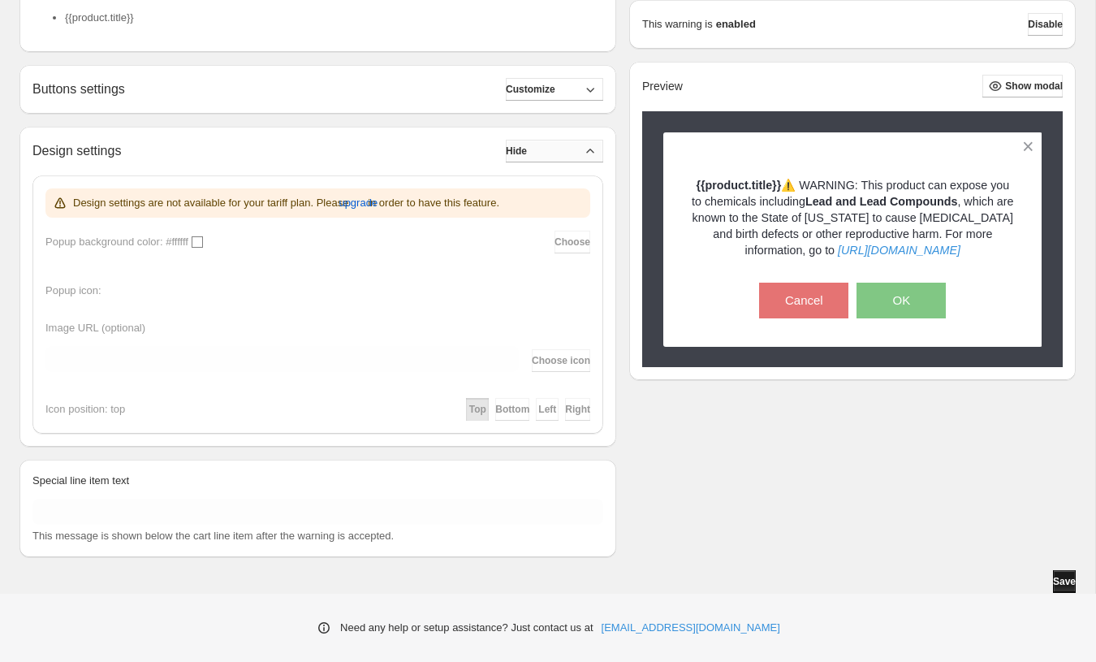
click at [1053, 581] on span "Save" at bounding box center [1064, 581] width 23 height 13
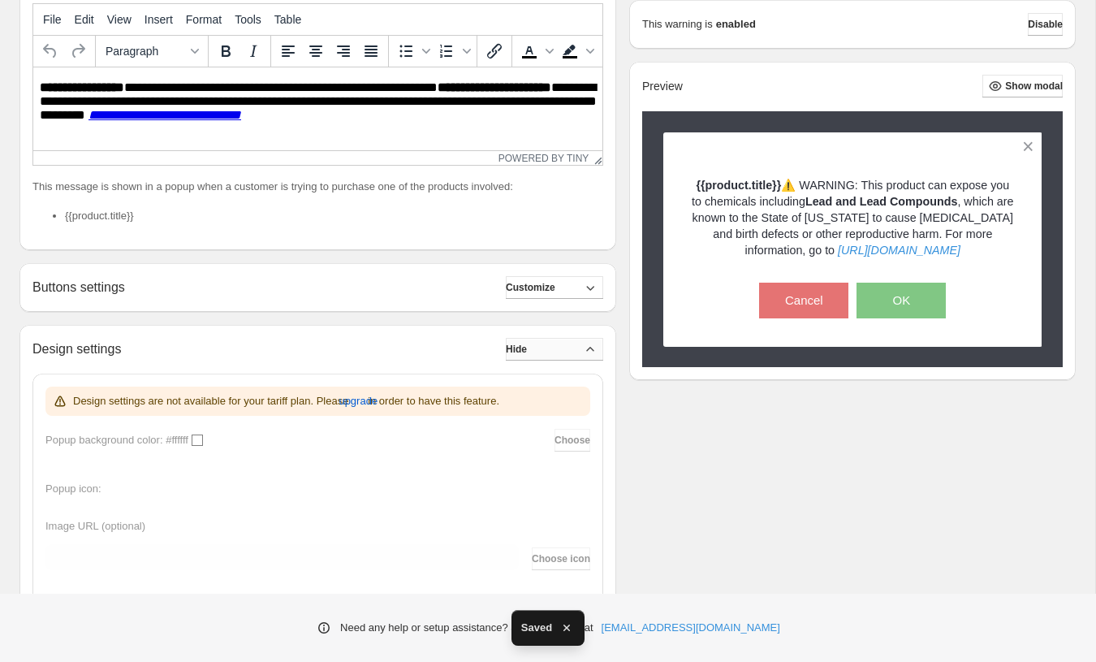
scroll to position [166, 0]
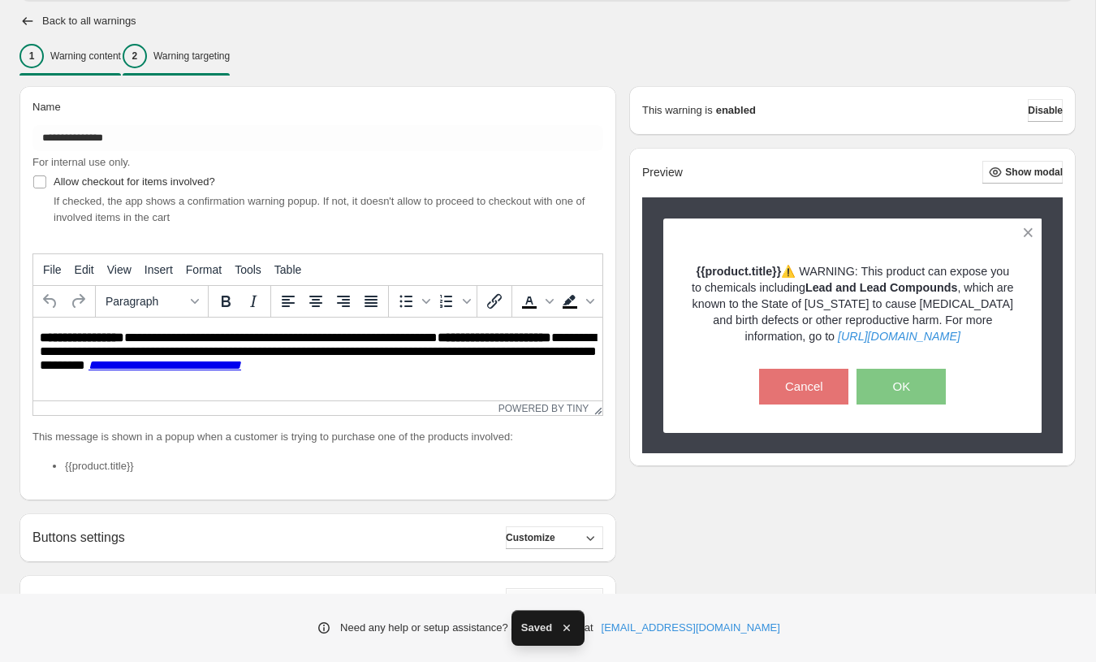
click at [213, 55] on p "Warning targeting" at bounding box center [191, 56] width 76 height 13
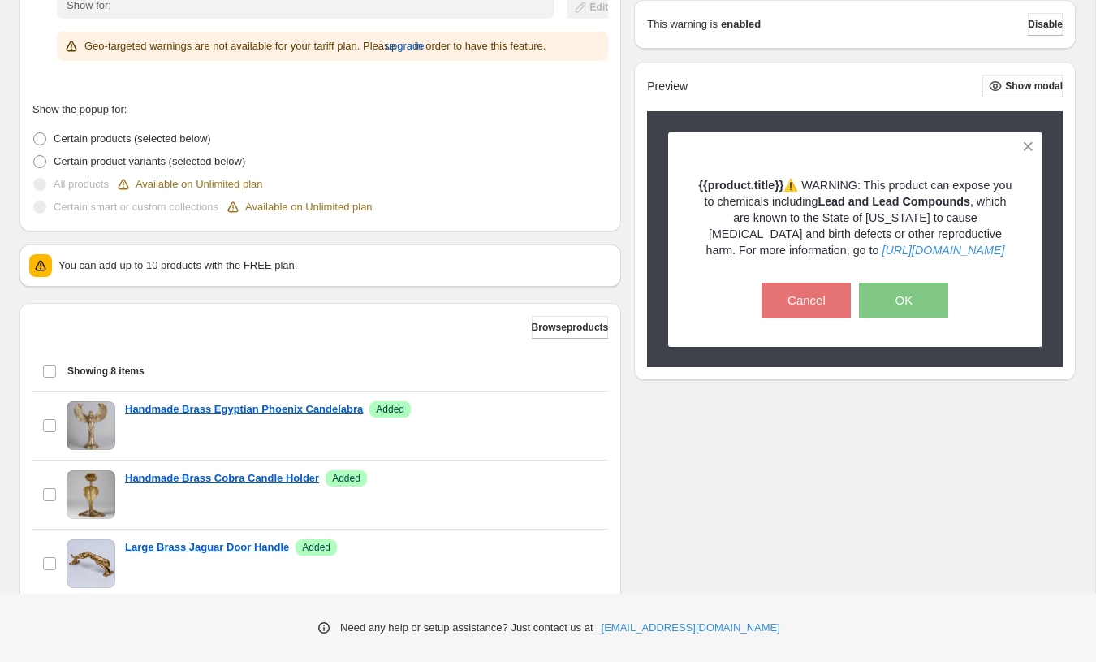
scroll to position [395, 0]
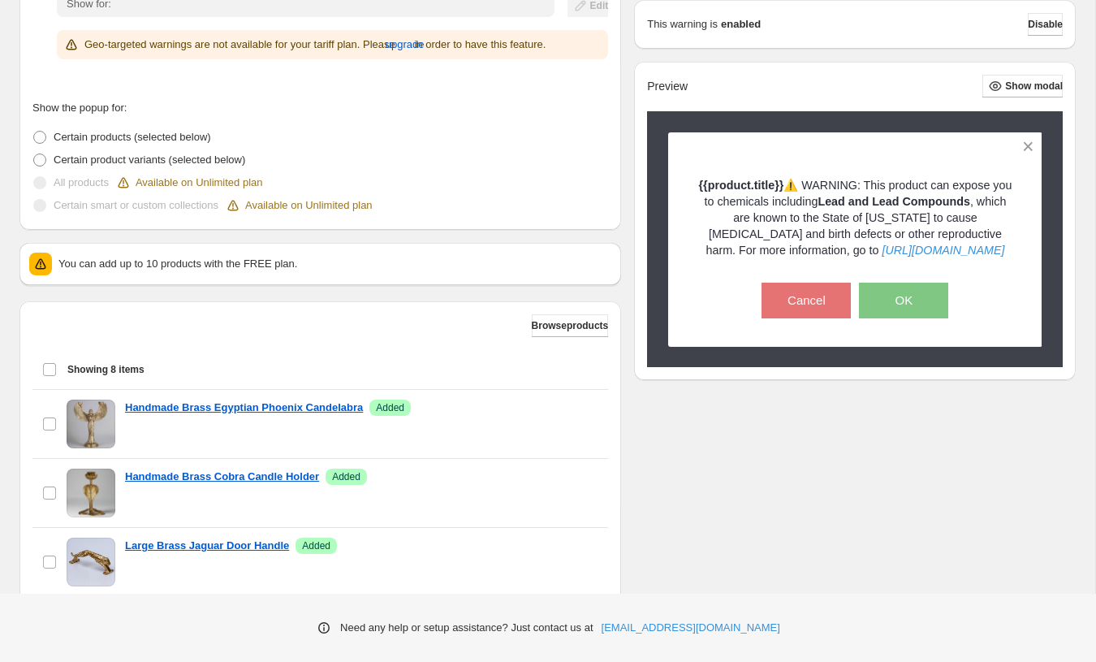
click at [530, 341] on div "Browse products Showing 8 items Select all 8 items Showing 8 items Select Selec…" at bounding box center [320, 611] width 576 height 594
click at [538, 326] on span "Browse products" at bounding box center [570, 325] width 77 height 13
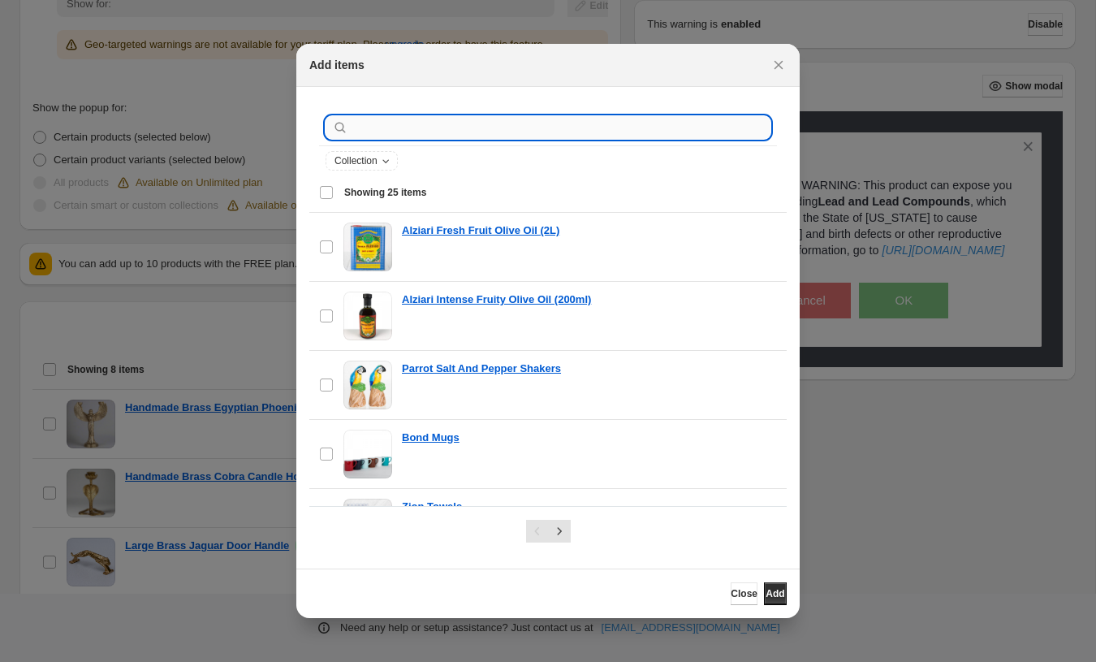
click at [382, 132] on input ":rd7:" at bounding box center [561, 127] width 419 height 23
paste input "******"
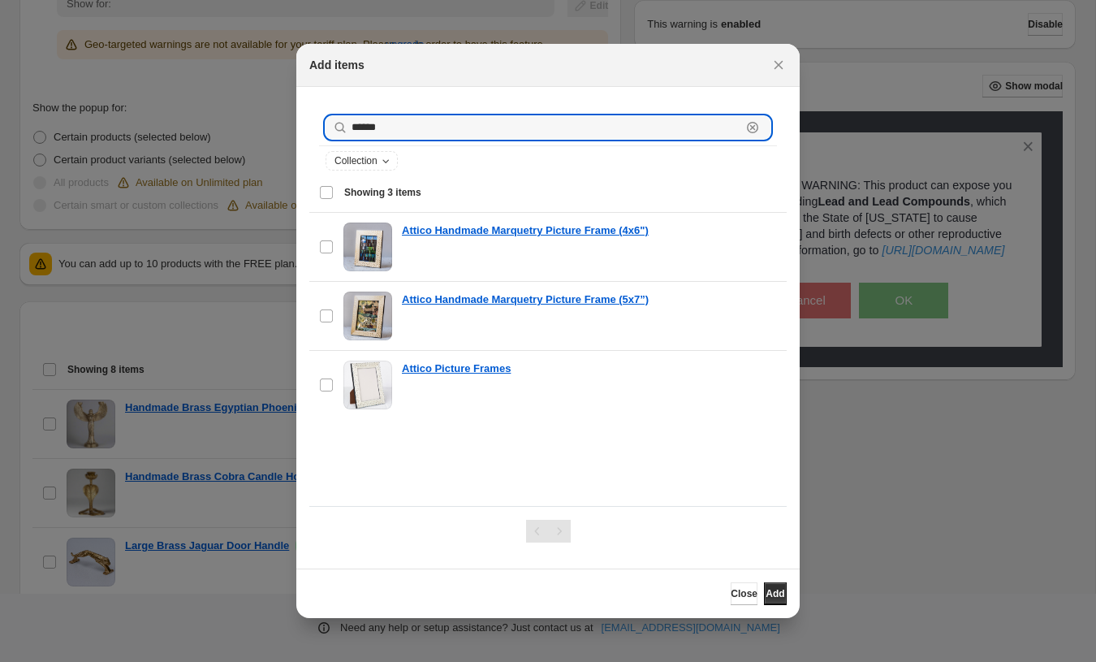
type input "******"
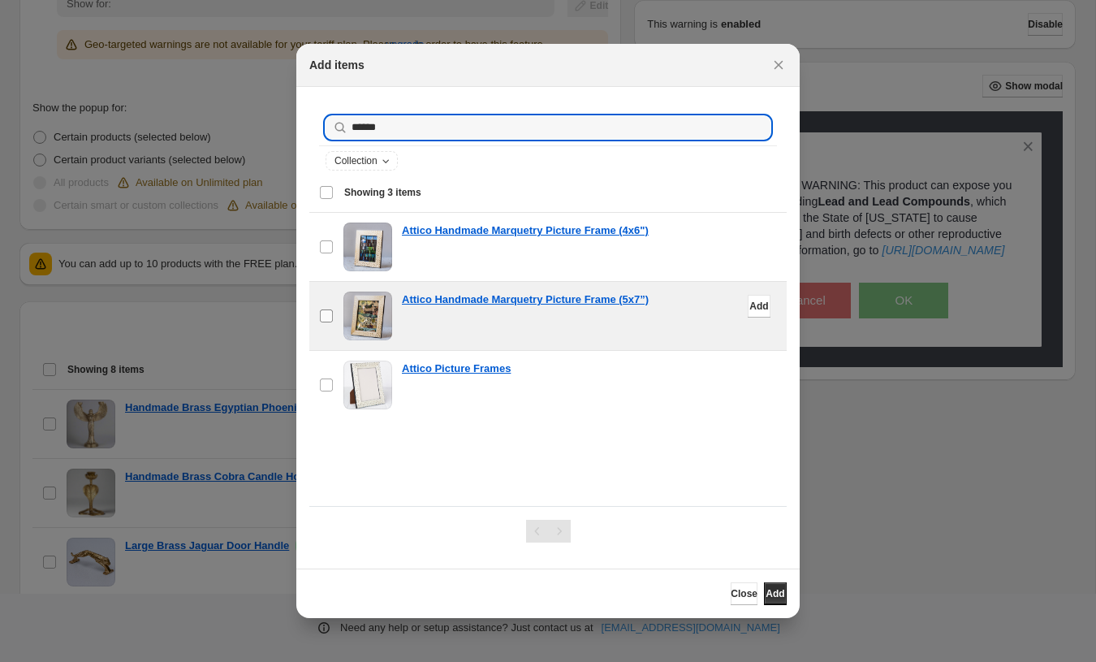
click at [336, 314] on label "checkbox" at bounding box center [326, 316] width 34 height 68
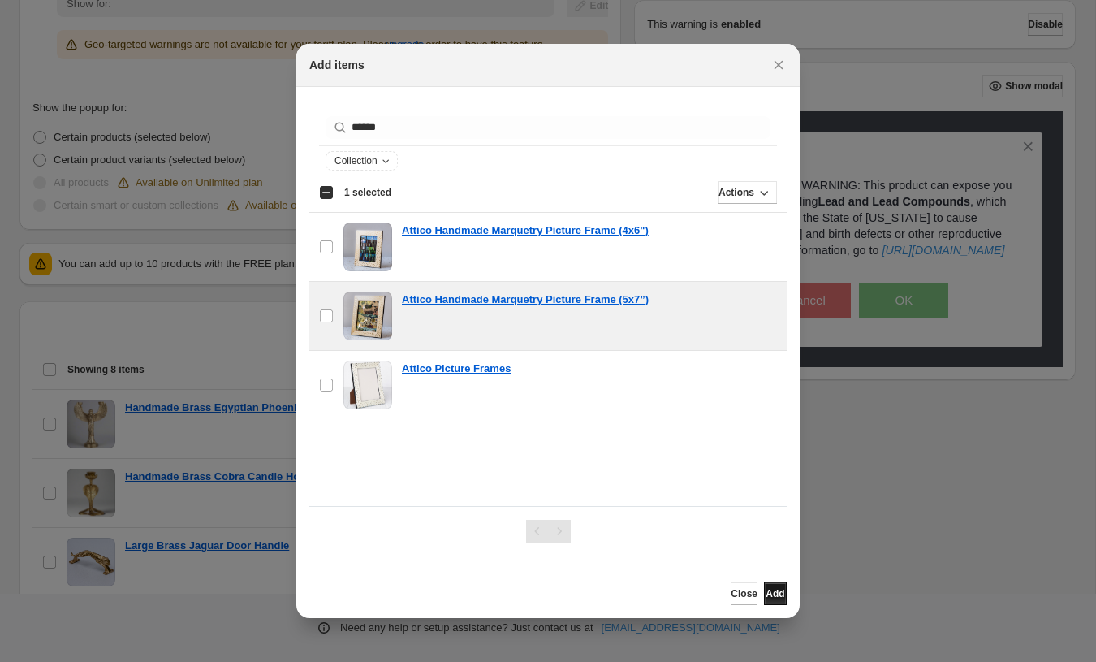
click at [766, 591] on span "Add" at bounding box center [775, 593] width 19 height 13
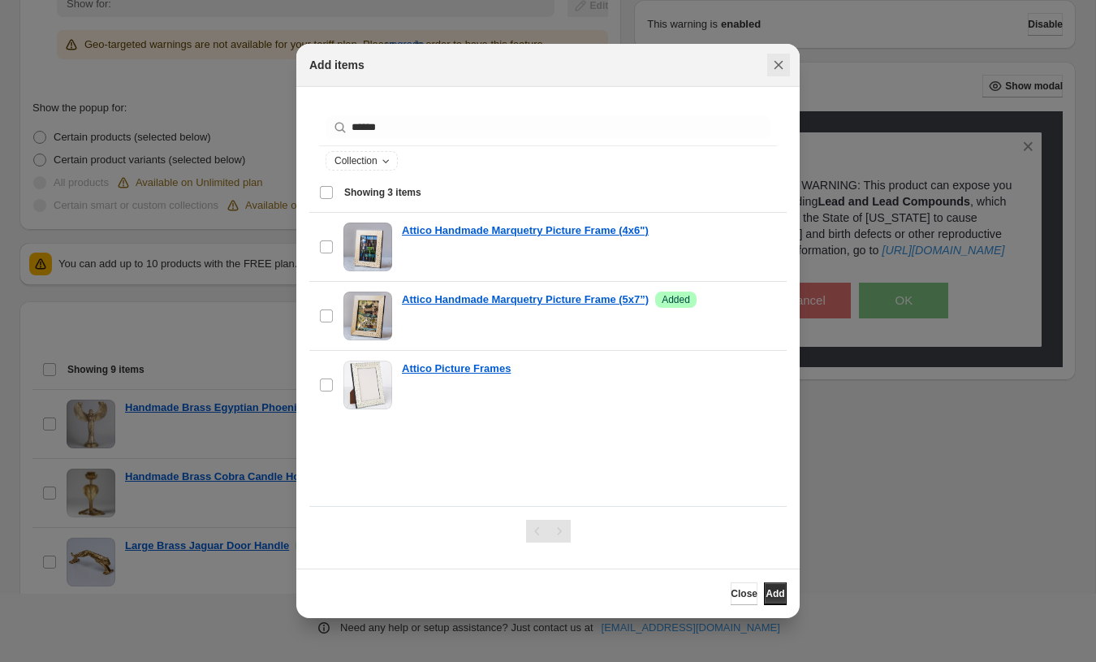
click at [777, 63] on icon "Close" at bounding box center [779, 65] width 9 height 9
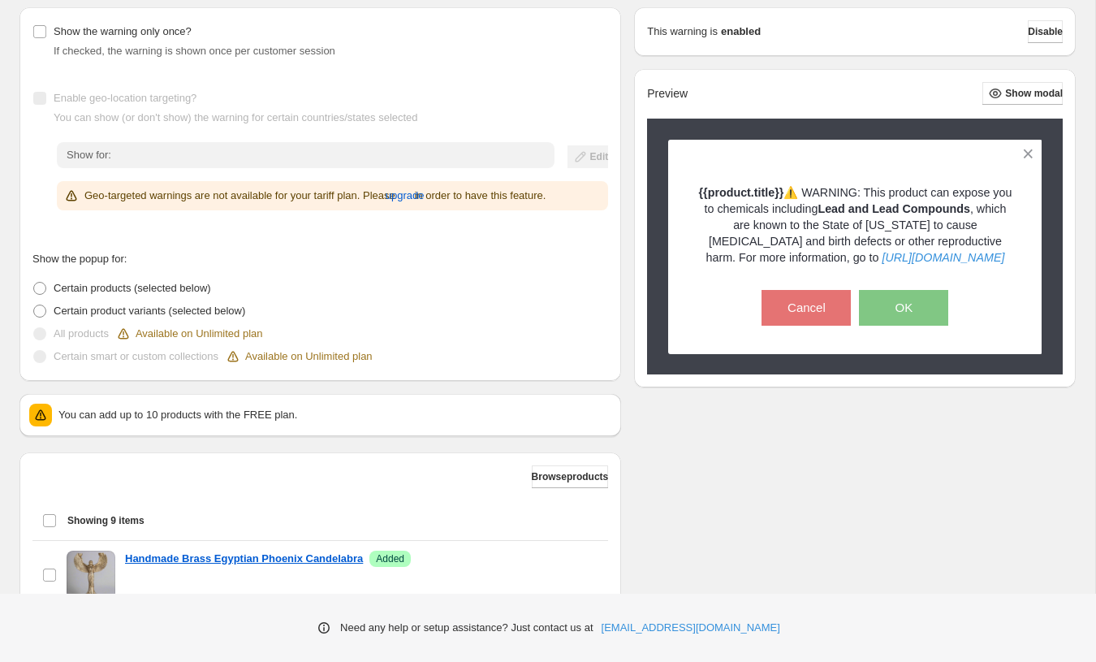
scroll to position [160, 0]
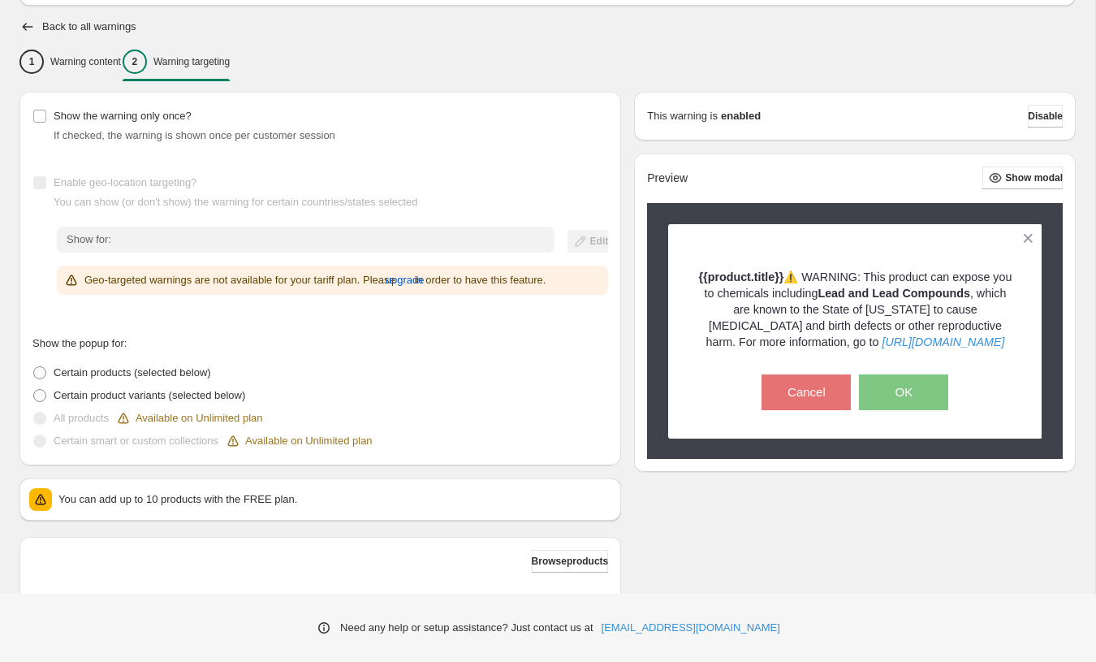
click at [32, 204] on div "Show the warning only once? If checked, the warning is shown once per customer …" at bounding box center [320, 279] width 602 height 374
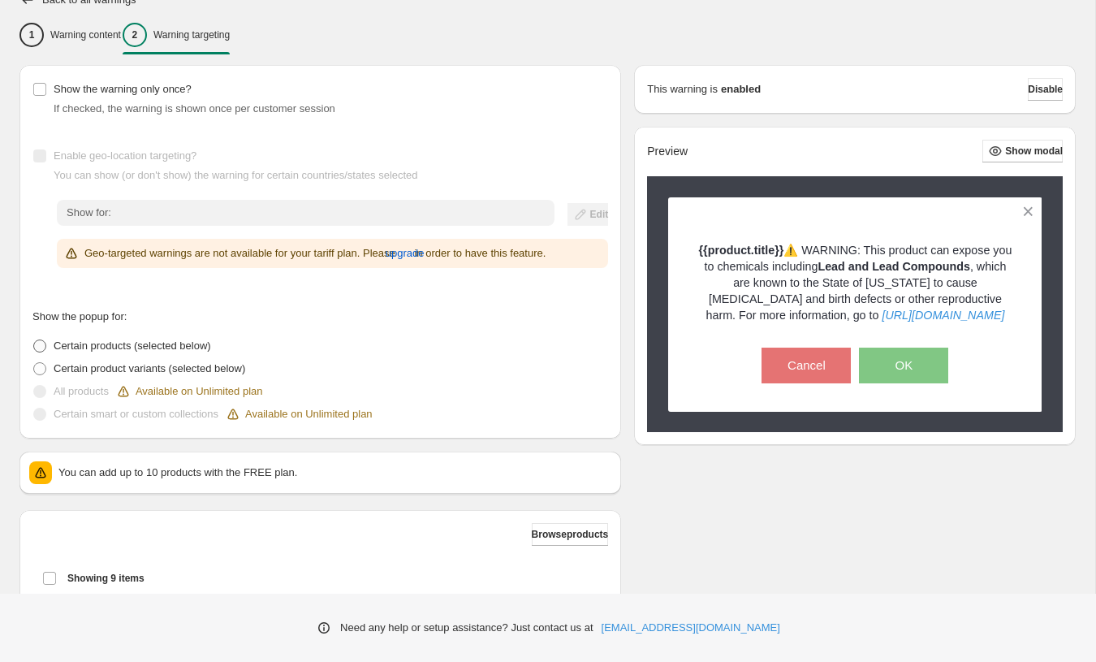
scroll to position [188, 0]
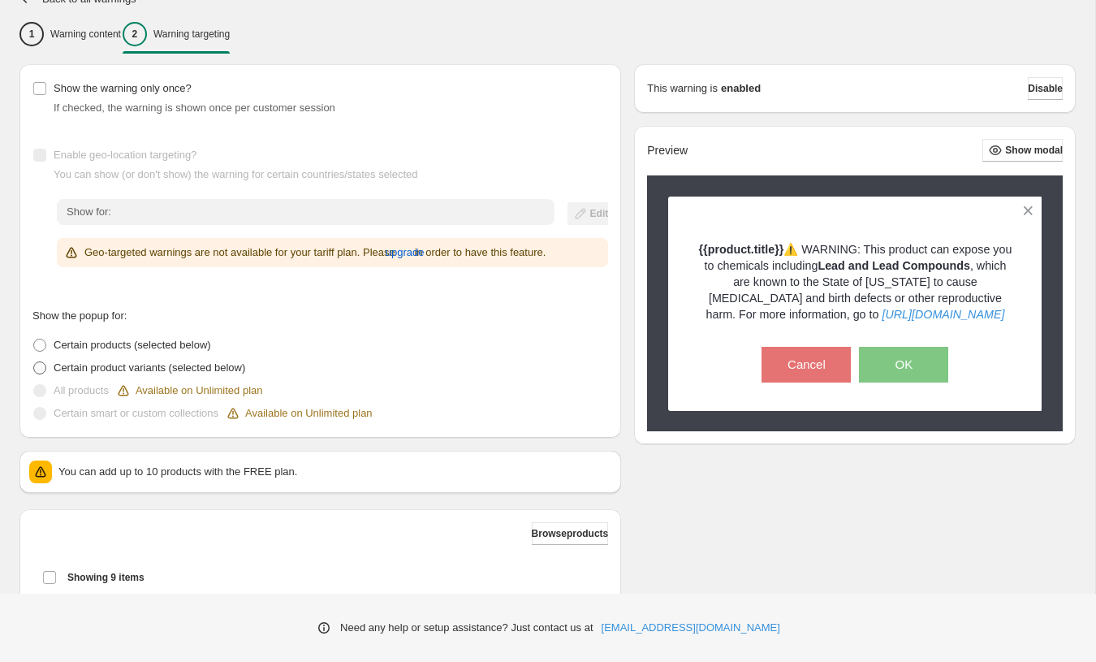
click at [146, 369] on span "Certain product variants (selected below)" at bounding box center [150, 367] width 192 height 12
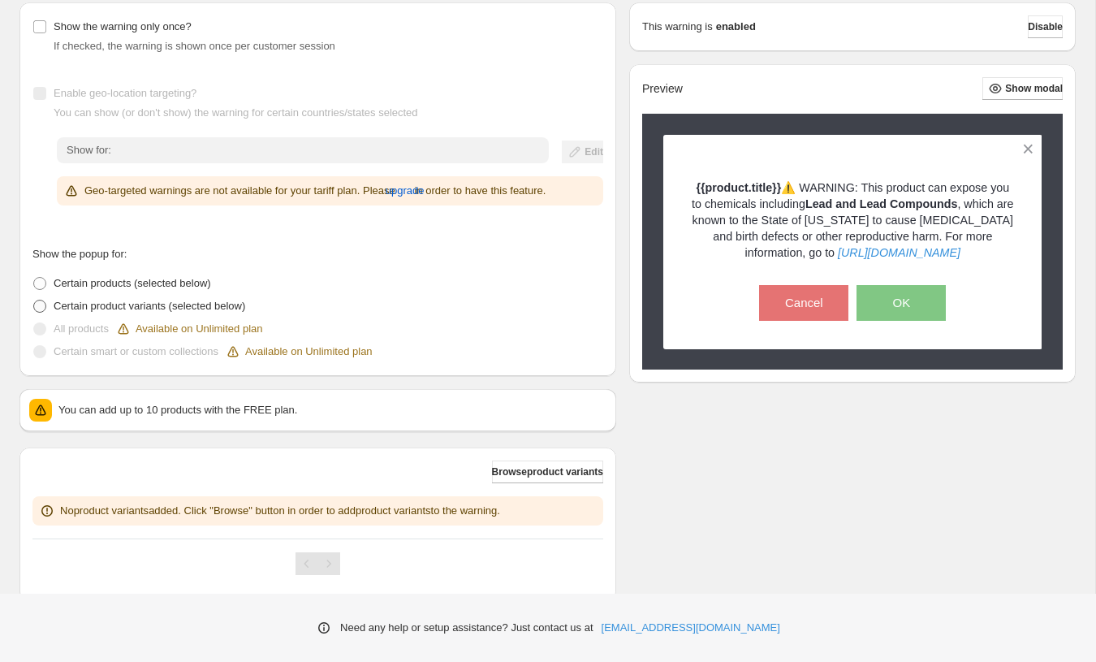
scroll to position [293, 0]
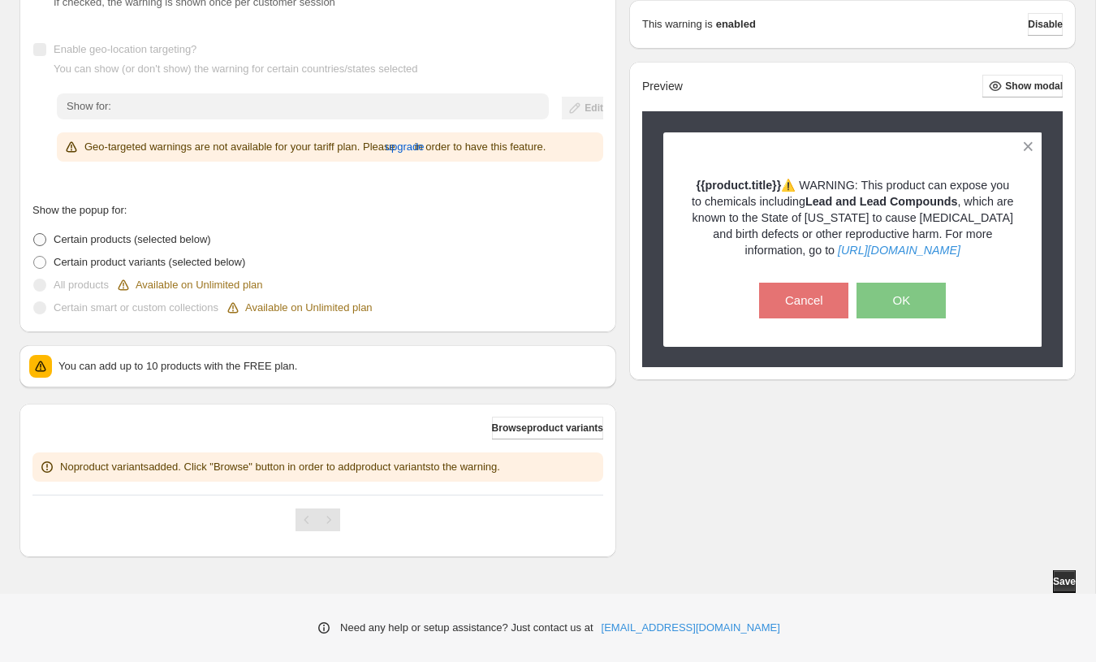
click at [39, 238] on span at bounding box center [39, 239] width 13 height 13
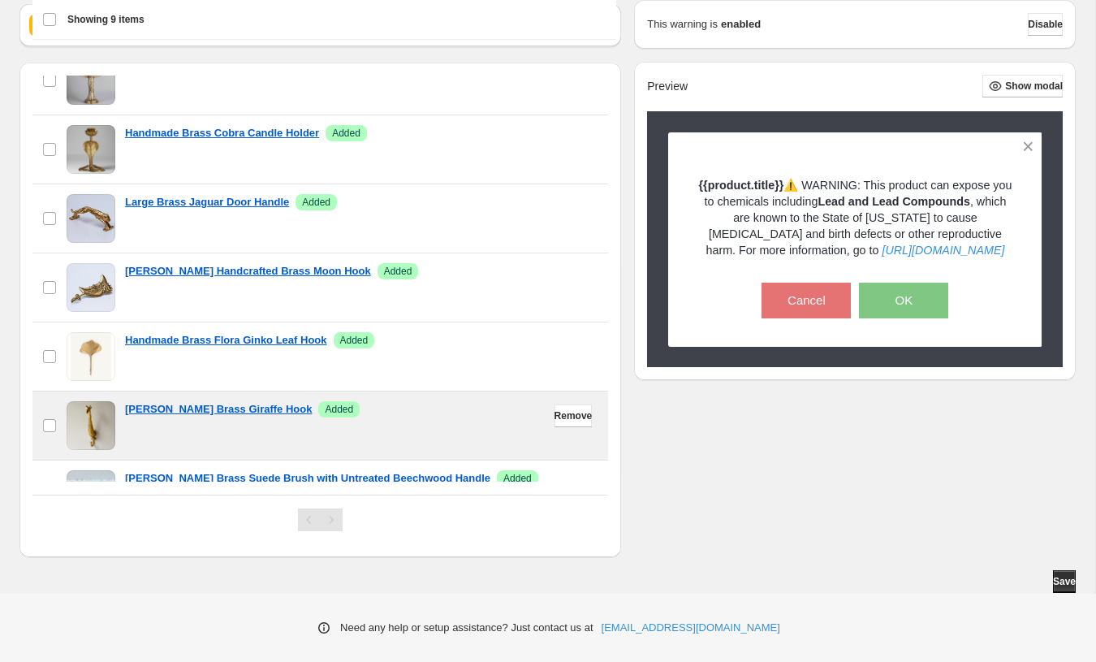
scroll to position [153, 0]
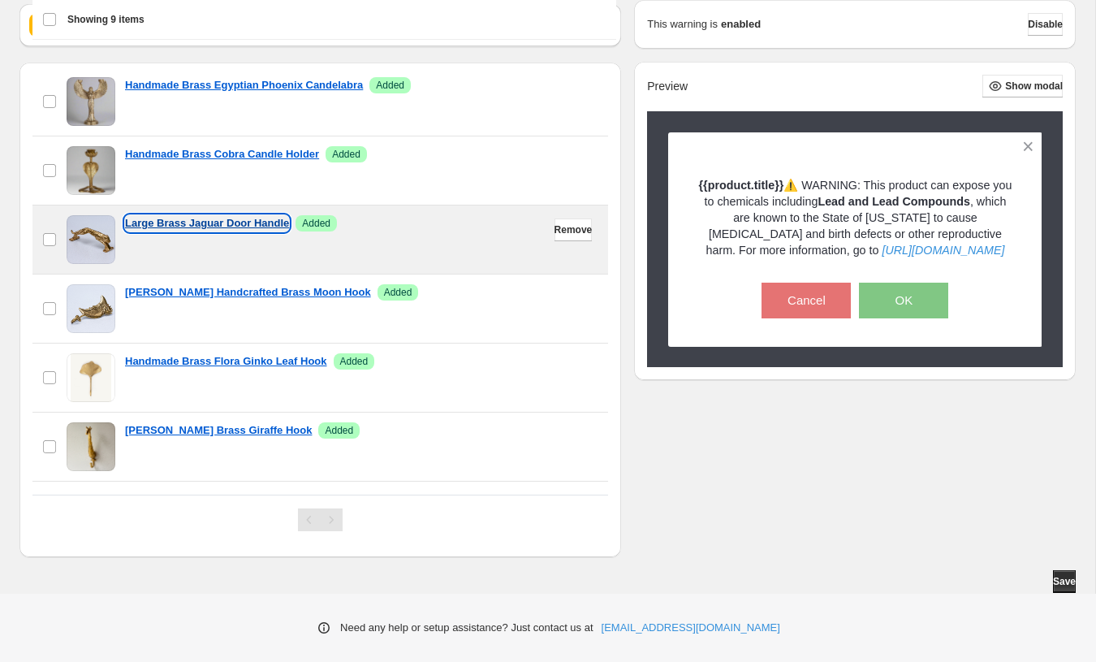
click at [215, 225] on p "Large Brass Jaguar Door Handle" at bounding box center [207, 223] width 164 height 16
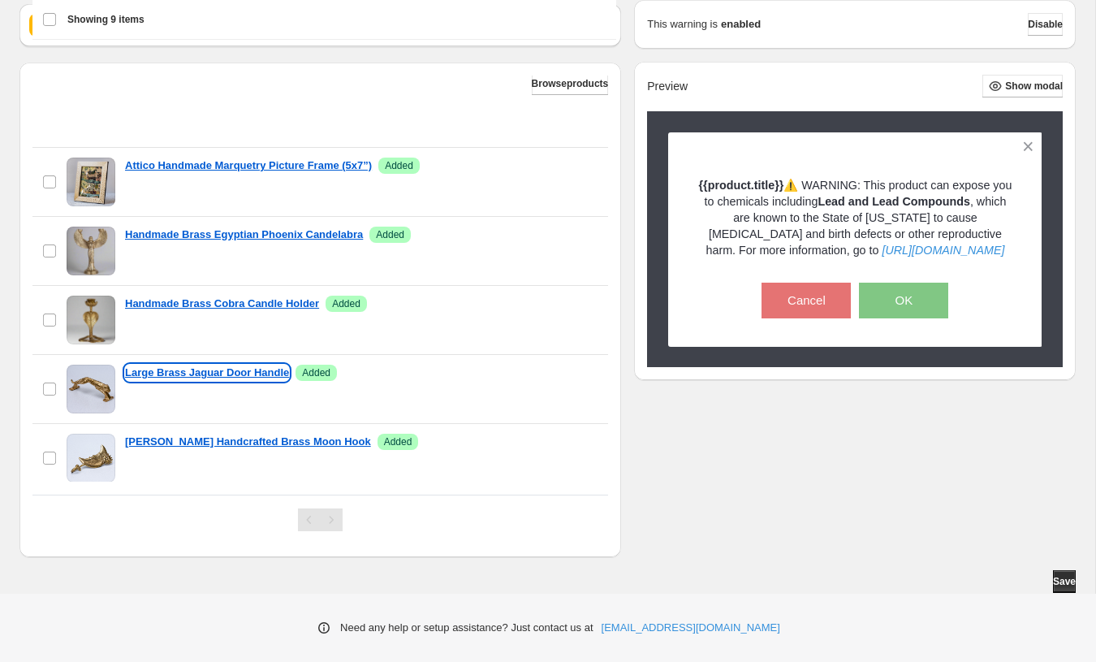
scroll to position [0, 0]
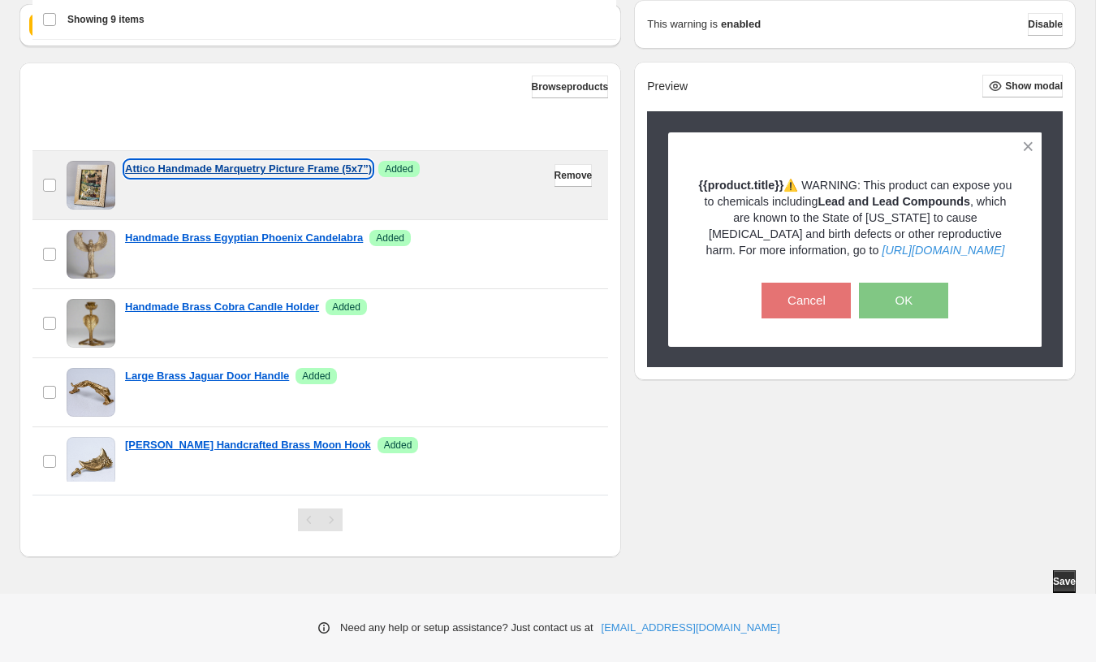
click at [226, 166] on p "Attico Handmade Marquetry Picture Frame (5x7”)" at bounding box center [248, 169] width 247 height 16
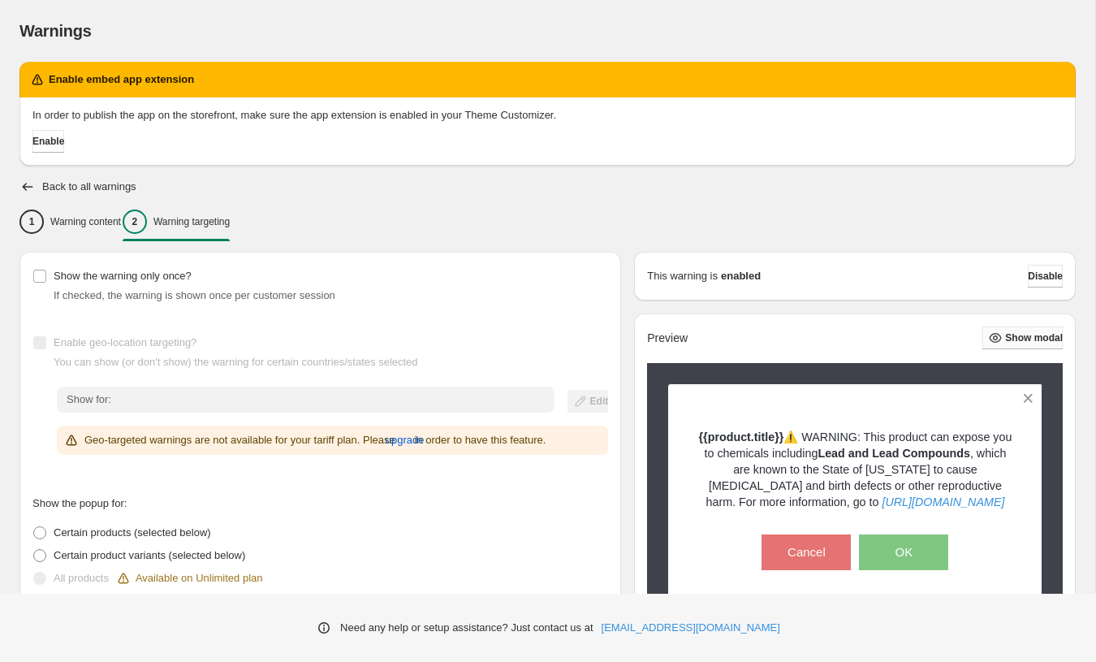
click at [995, 330] on button "Show modal" at bounding box center [1022, 337] width 80 height 23
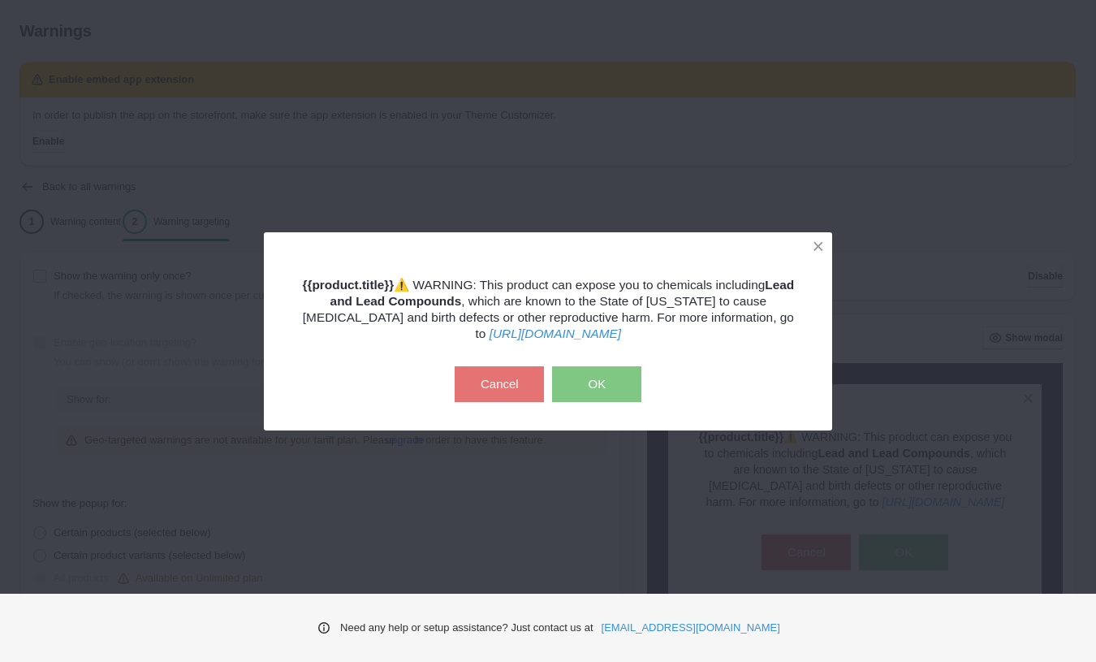
click at [592, 378] on button "OK" at bounding box center [596, 384] width 89 height 36
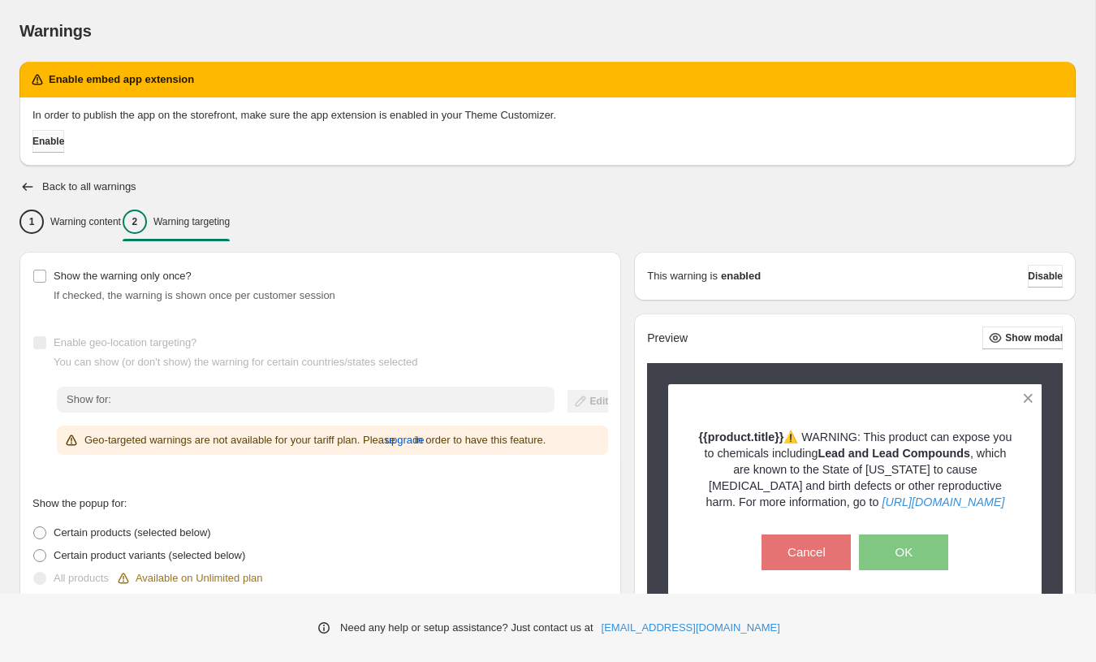
click at [64, 140] on button "Enable" at bounding box center [48, 141] width 32 height 23
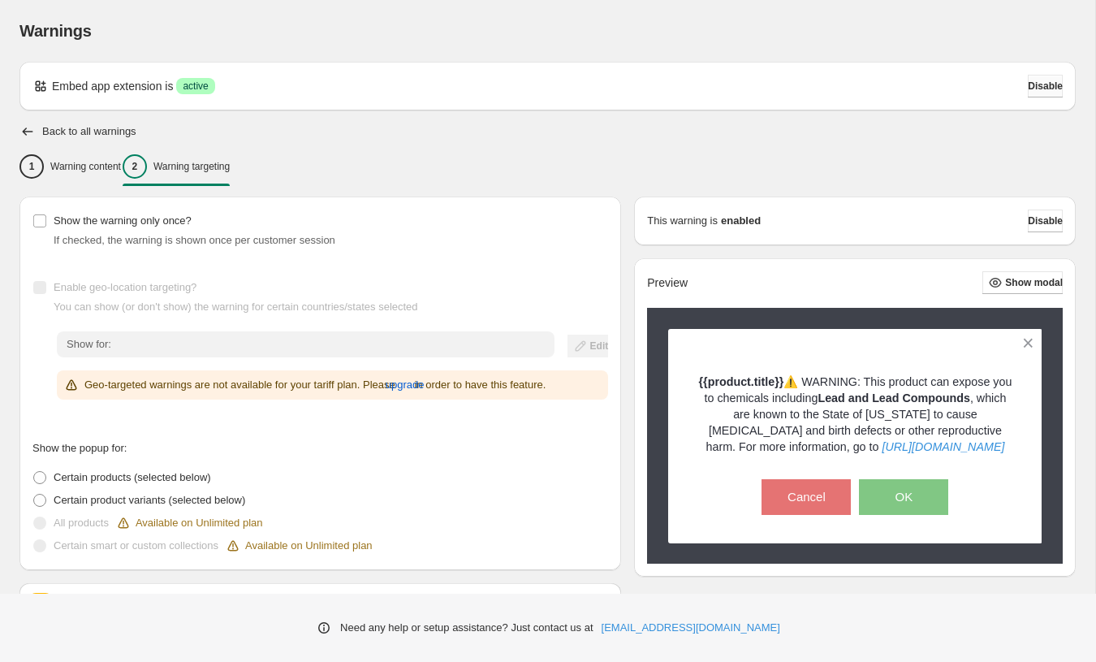
click at [1031, 87] on span "Disable" at bounding box center [1045, 86] width 35 height 13
